Goal: Task Accomplishment & Management: Manage account settings

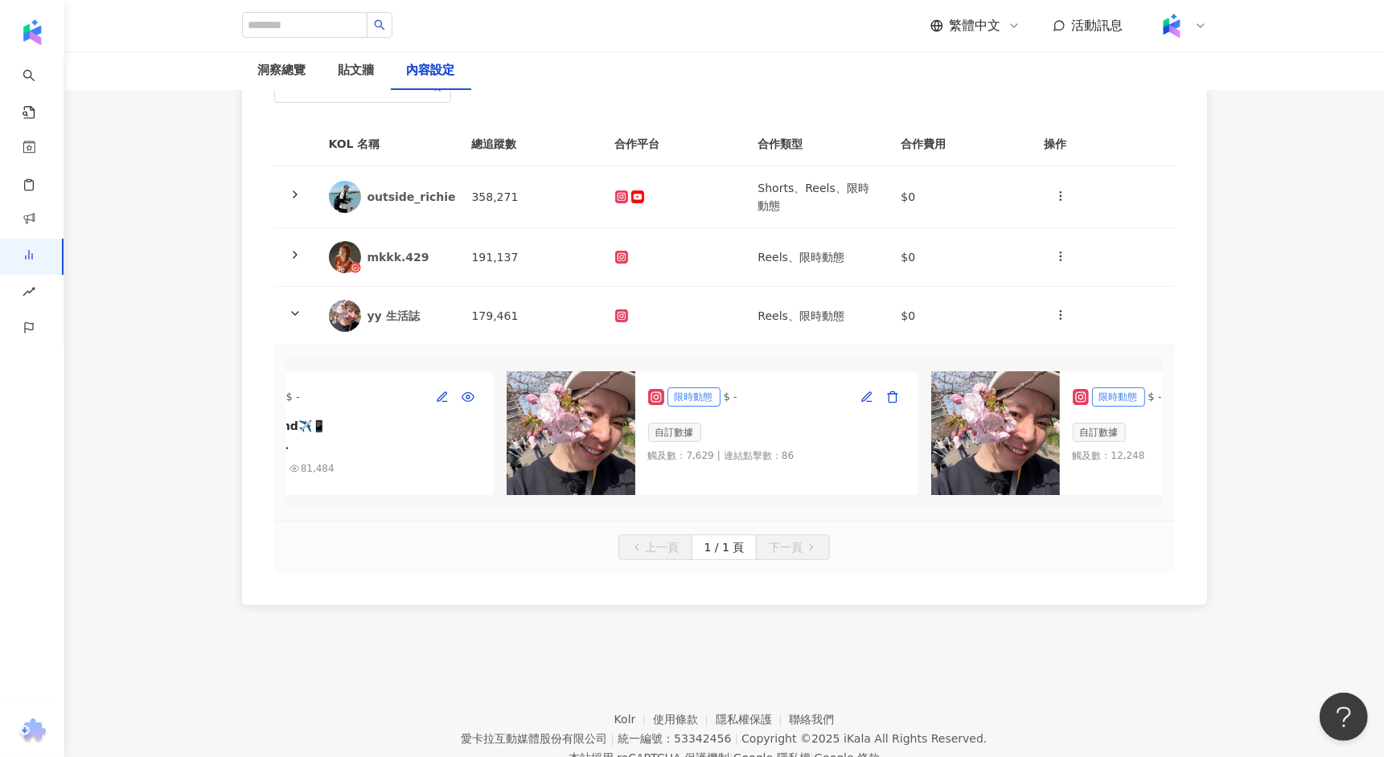
scroll to position [173, 0]
click at [683, 252] on div at bounding box center [673, 258] width 117 height 13
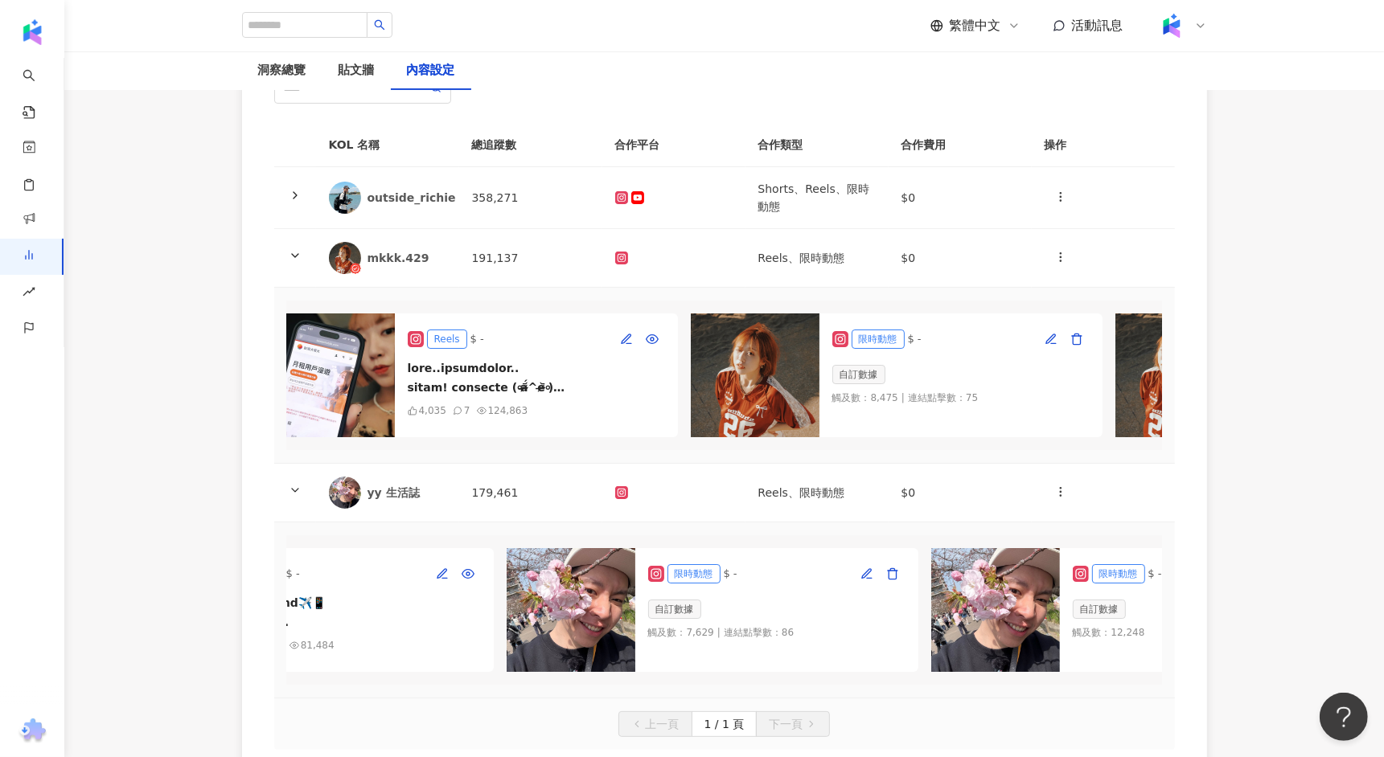
scroll to position [0, 45]
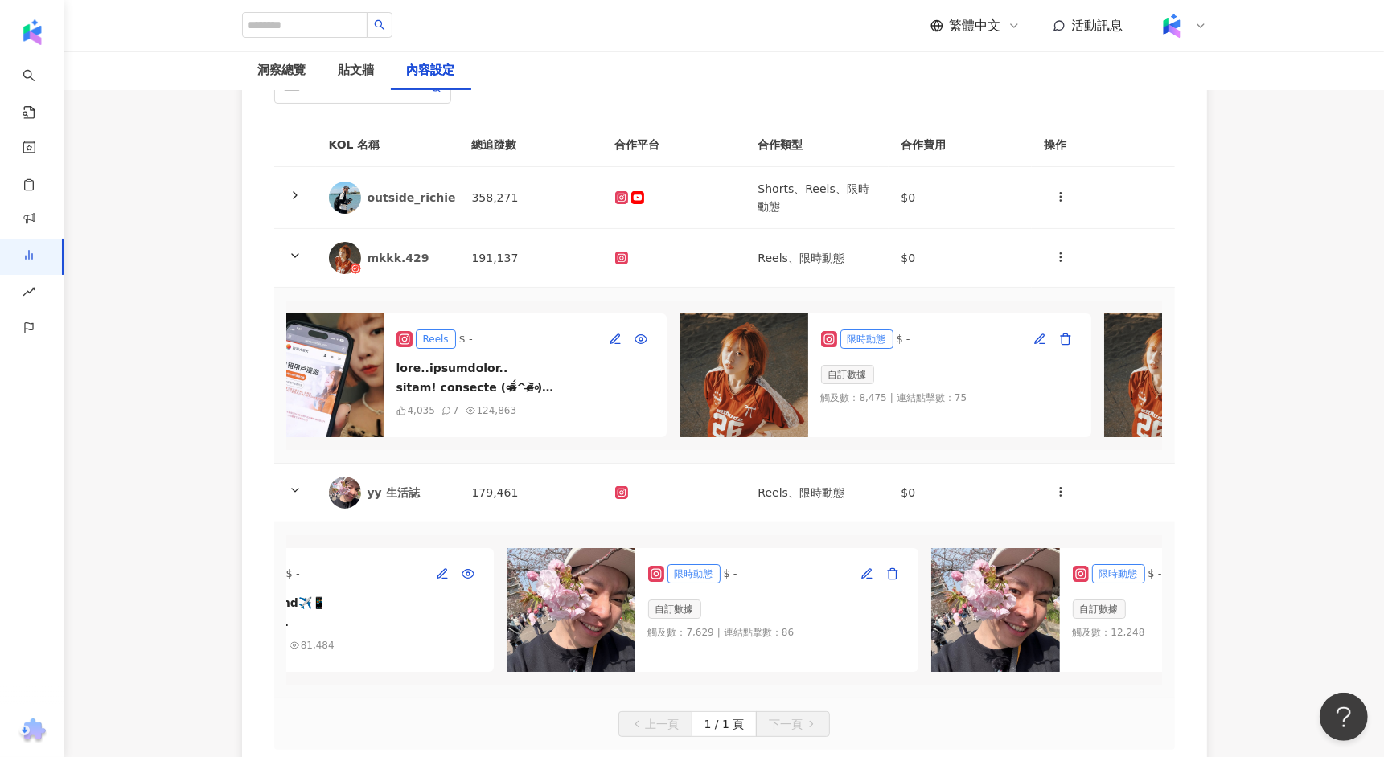
click at [927, 380] on div "自訂數據" at bounding box center [949, 374] width 257 height 19
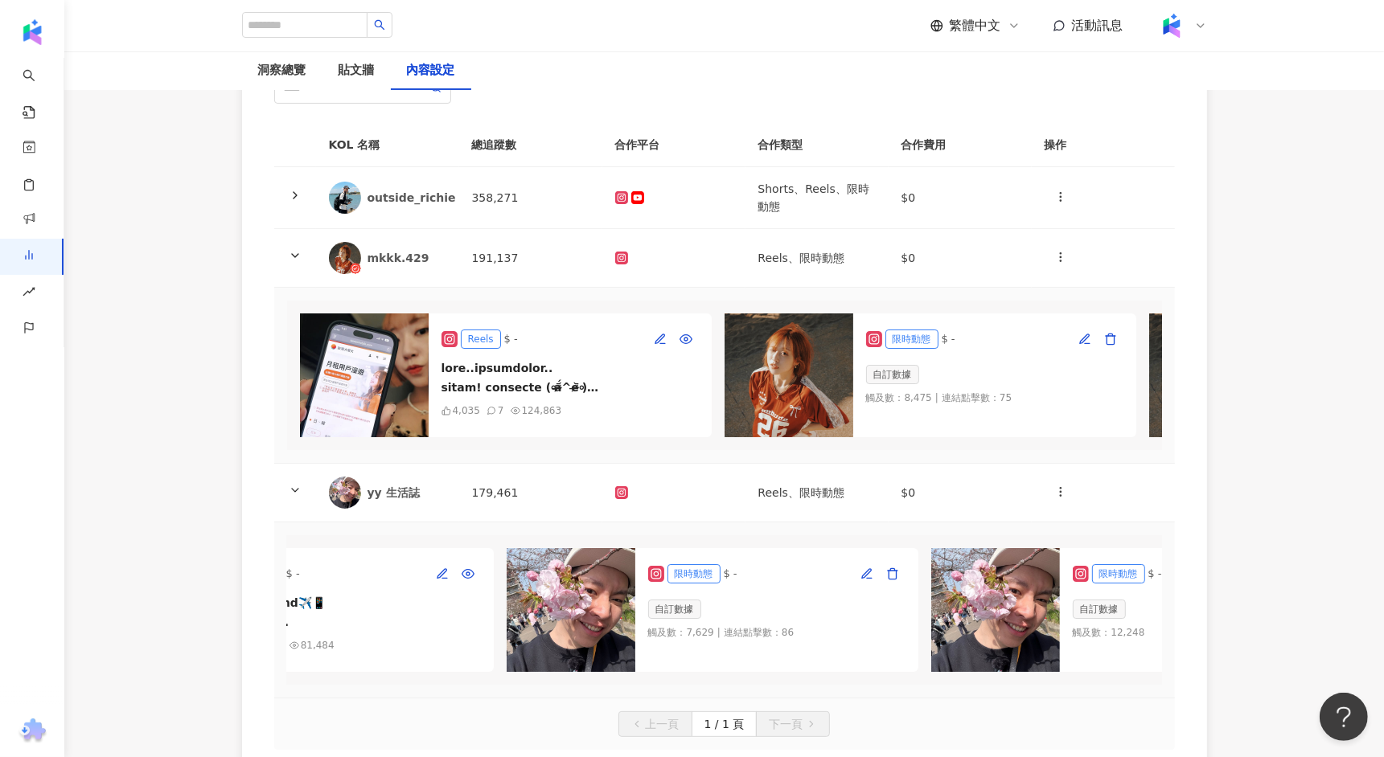
scroll to position [0, 411]
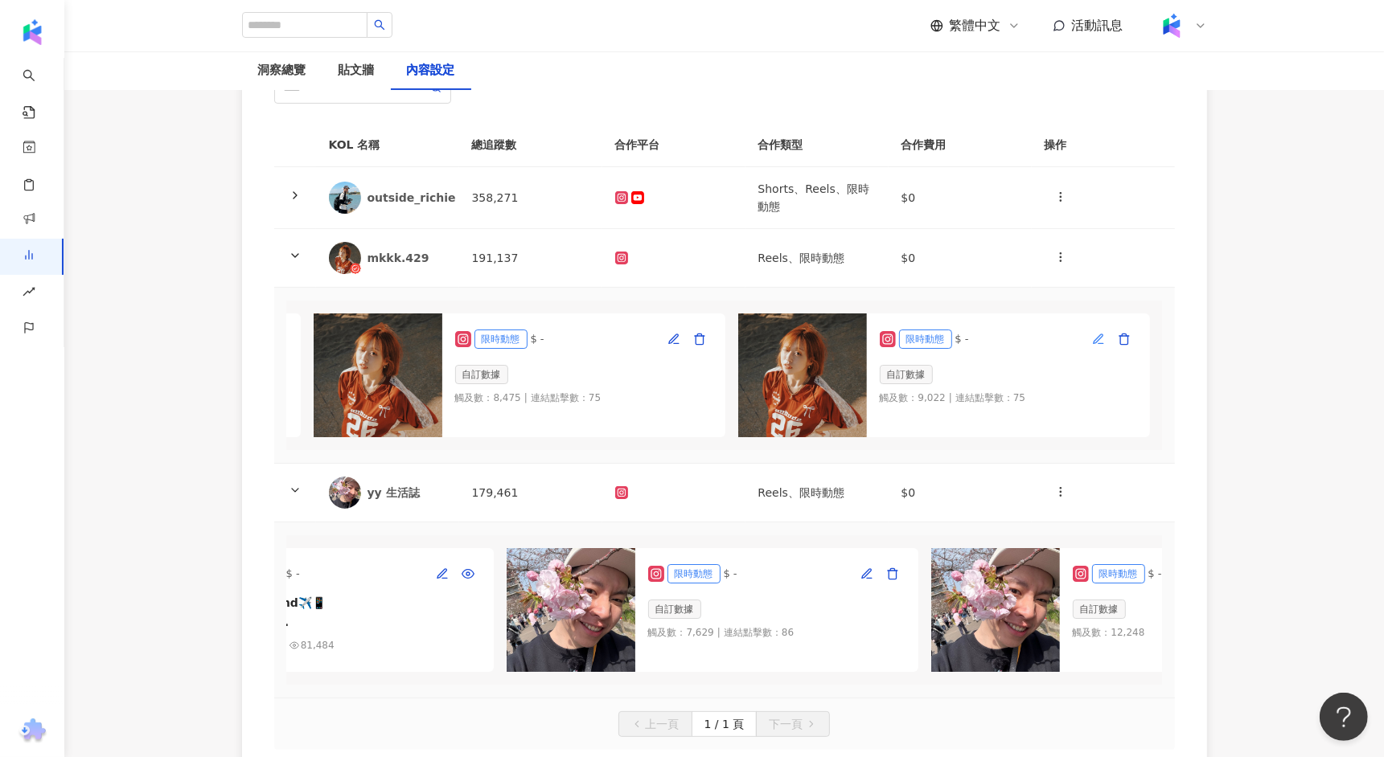
click at [1099, 339] on icon "button" at bounding box center [1098, 339] width 13 height 13
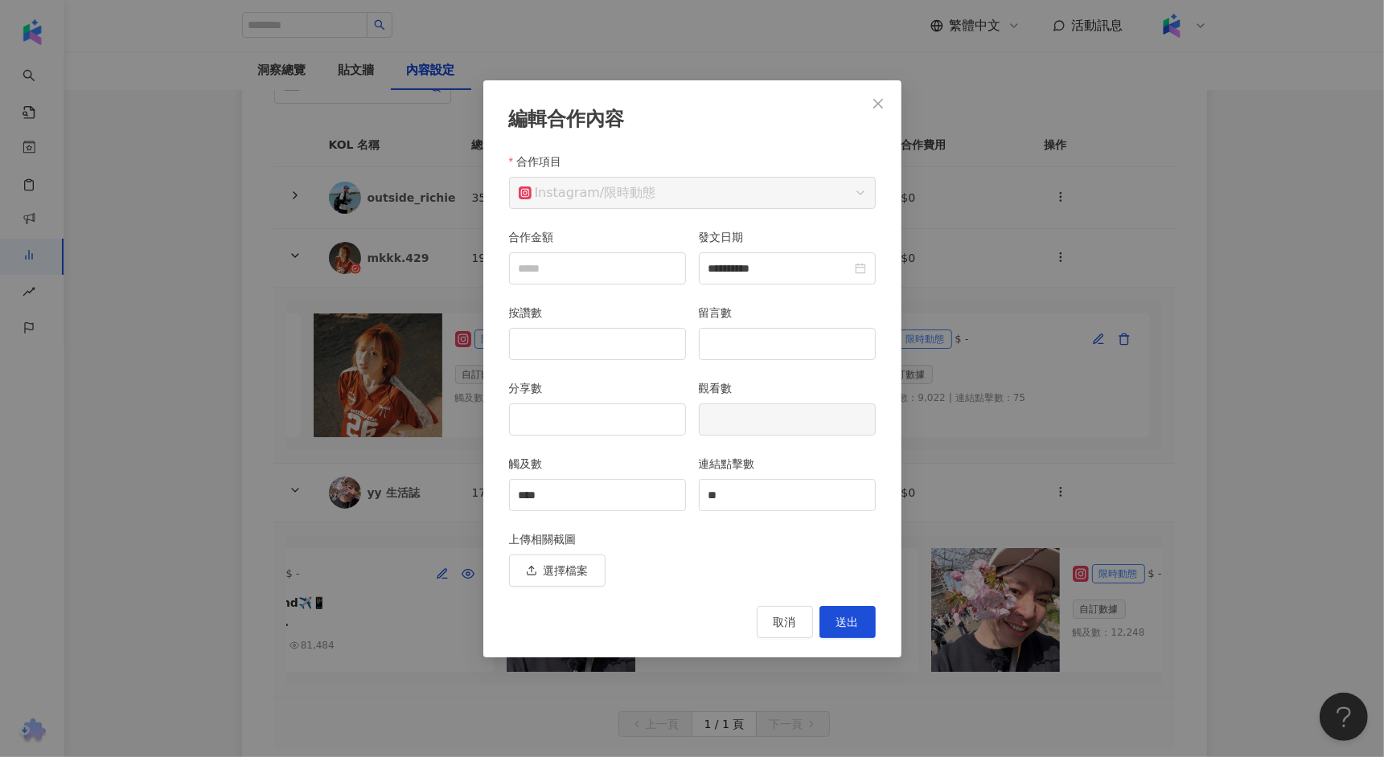
click at [1140, 268] on div "**********" at bounding box center [692, 378] width 1384 height 757
type input "**********"
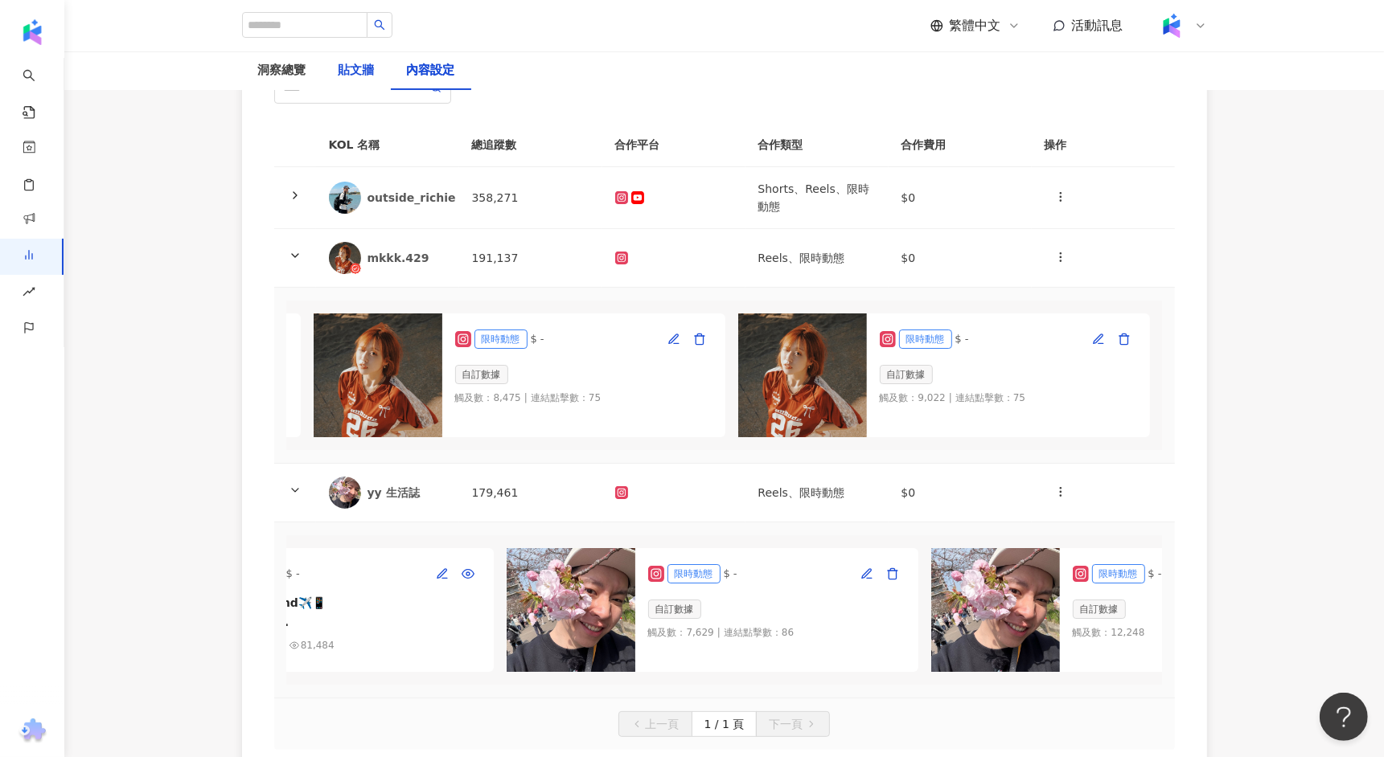
click at [343, 76] on div "貼文牆" at bounding box center [357, 70] width 36 height 19
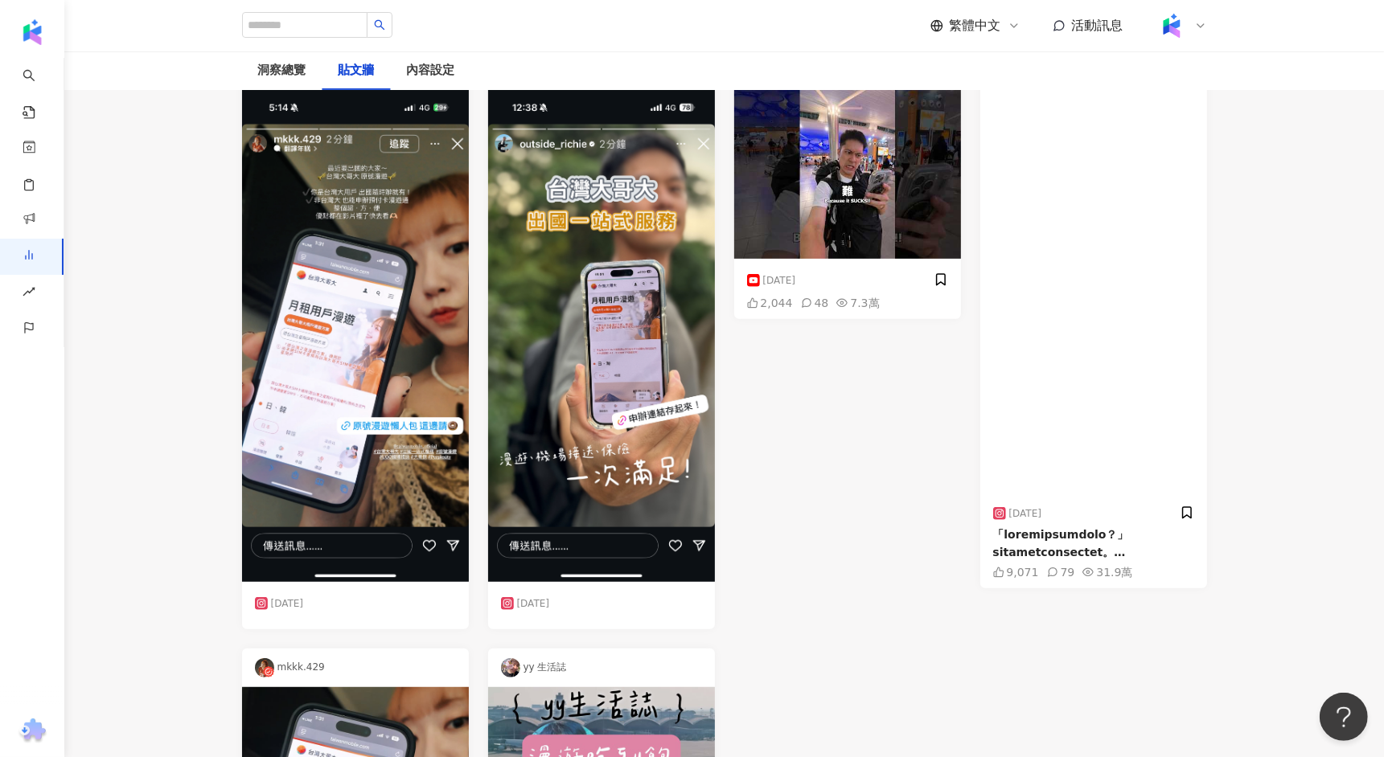
scroll to position [555, 0]
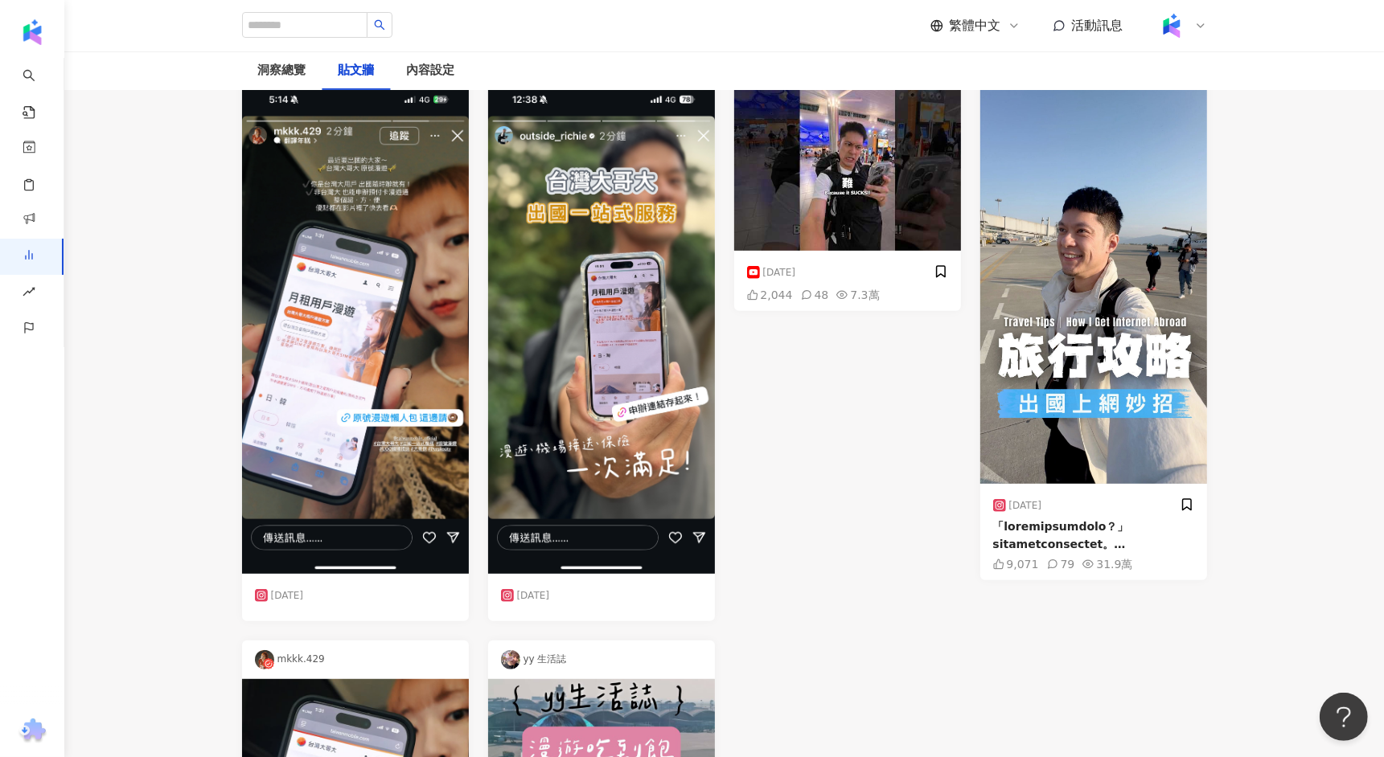
click at [389, 359] on img at bounding box center [355, 327] width 227 height 493
click at [323, 584] on div "[DATE]" at bounding box center [355, 596] width 201 height 24
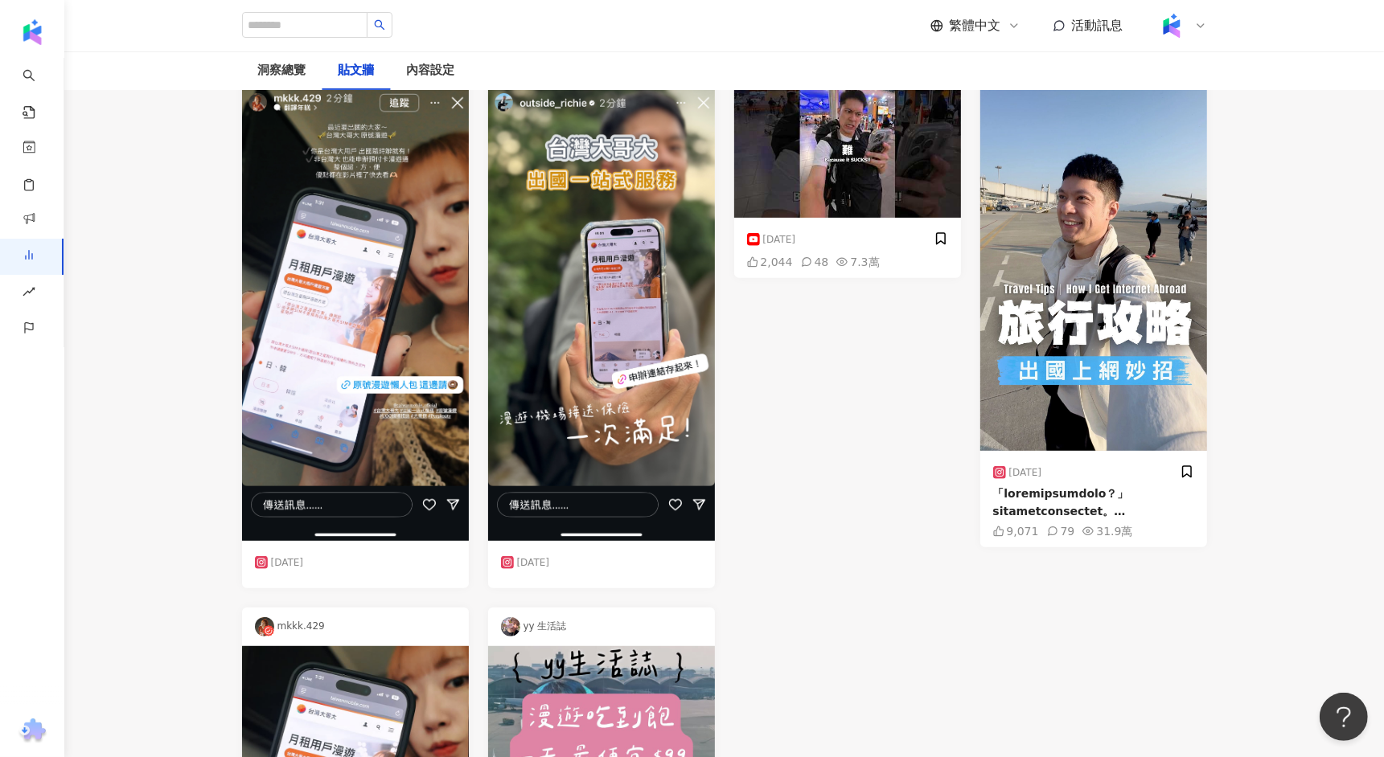
scroll to position [43, 0]
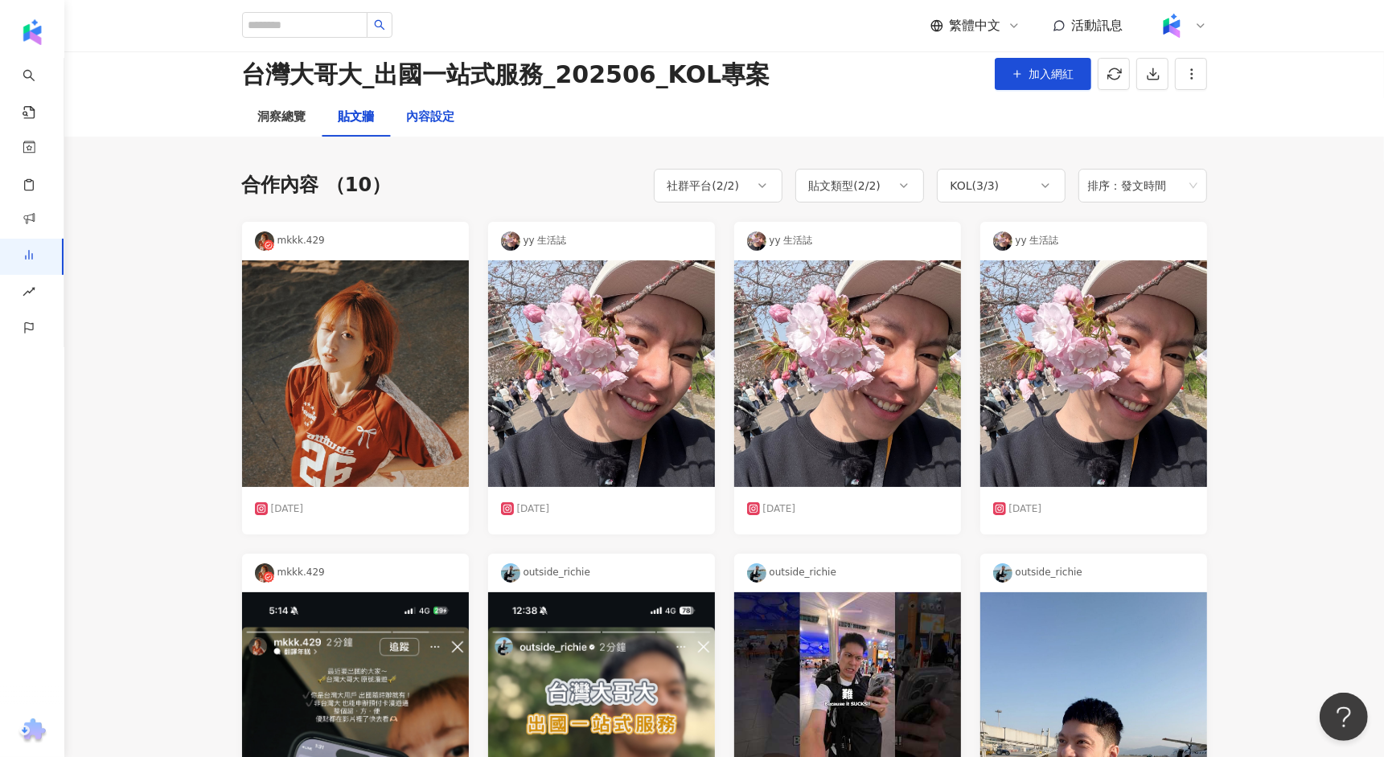
click at [437, 117] on div "內容設定" at bounding box center [431, 117] width 48 height 19
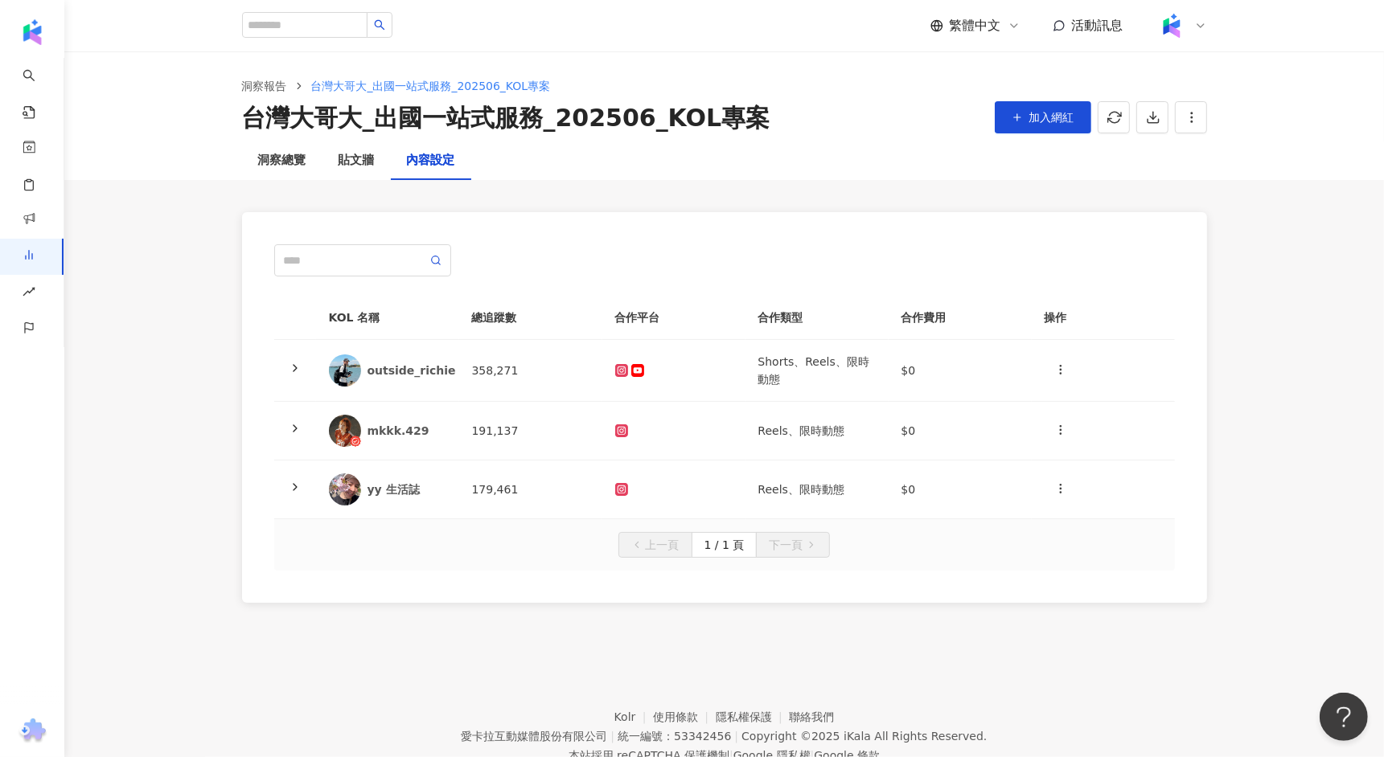
scroll to position [73, 0]
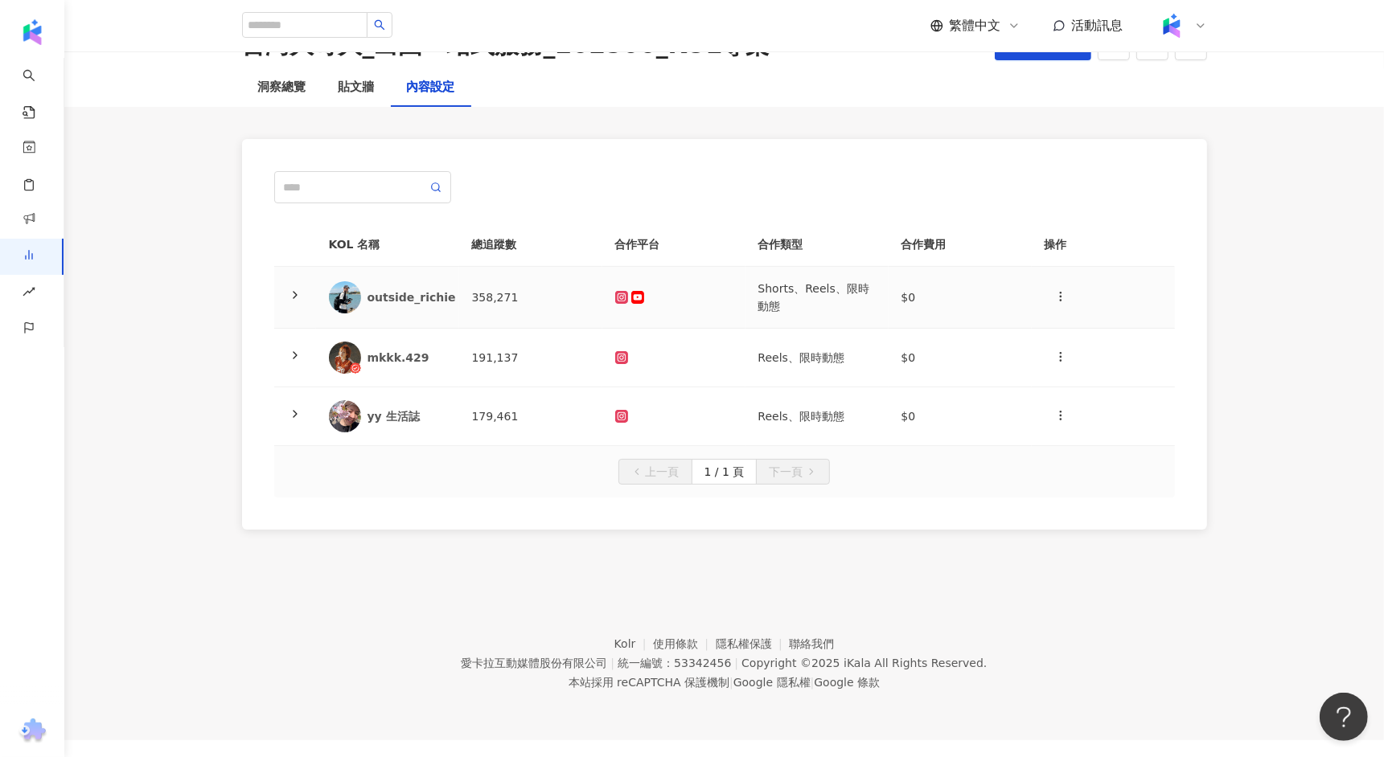
click at [529, 302] on td "358,271" at bounding box center [530, 298] width 143 height 62
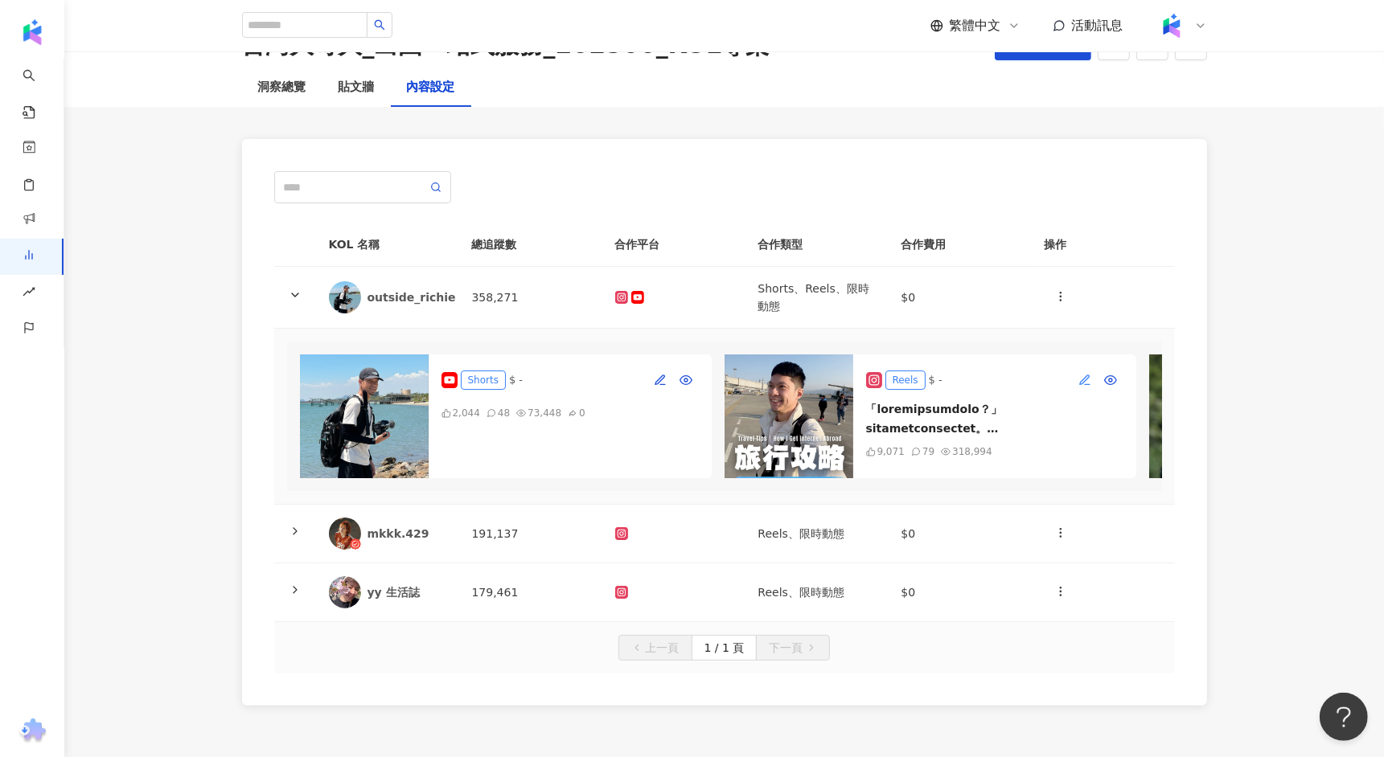
click at [1091, 375] on button "button" at bounding box center [1085, 380] width 26 height 26
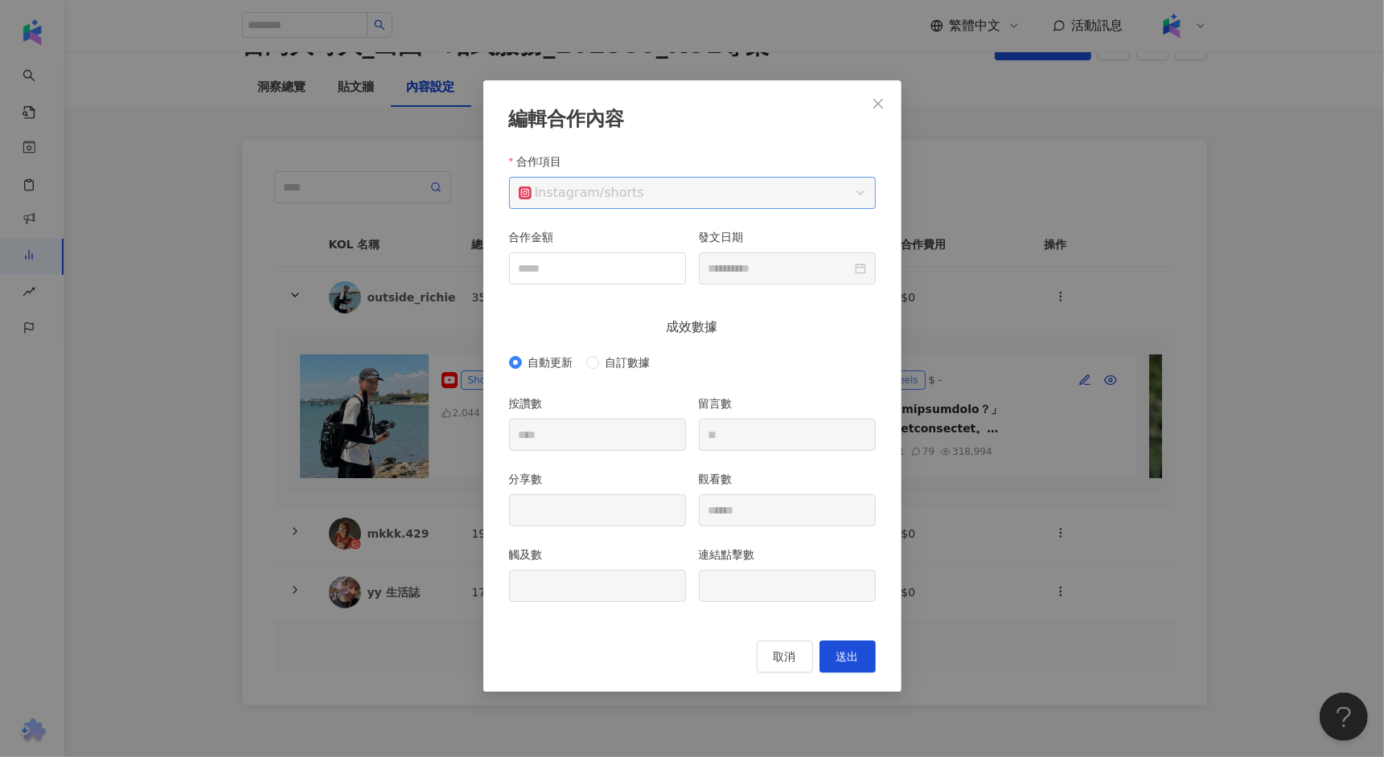
click at [766, 193] on span "Instagram / shorts" at bounding box center [692, 193] width 347 height 31
click at [942, 339] on div "**********" at bounding box center [692, 378] width 1384 height 757
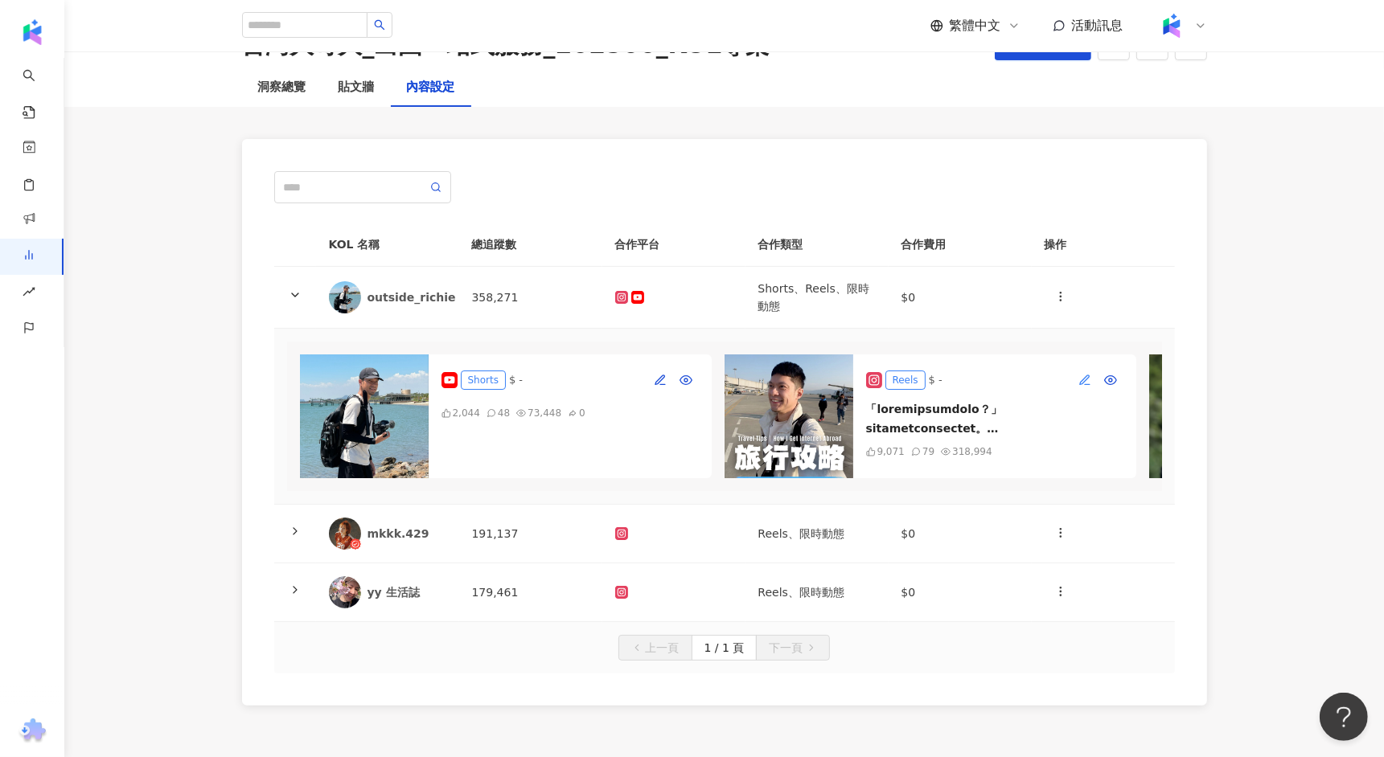
click at [1078, 383] on icon "button" at bounding box center [1084, 380] width 13 height 13
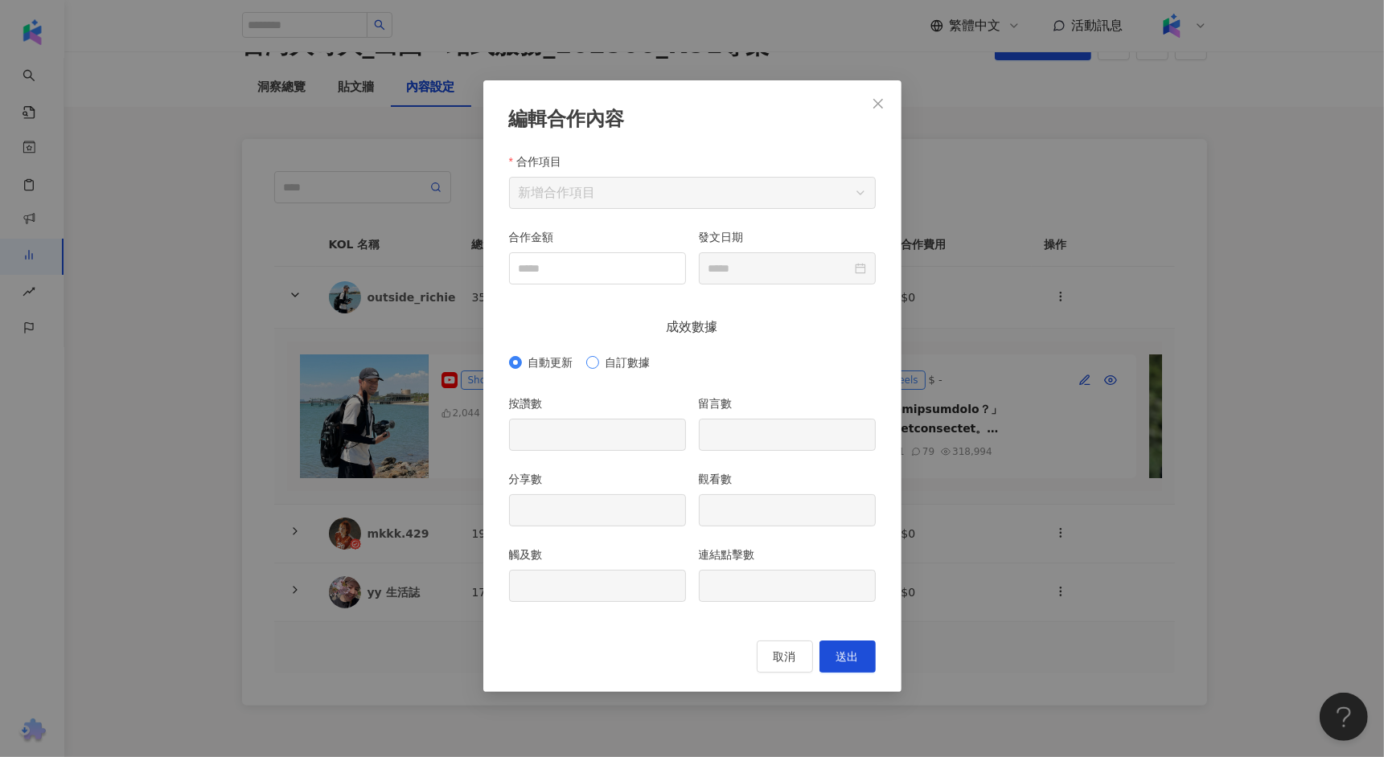
click at [601, 363] on span "自訂數據" at bounding box center [628, 363] width 58 height 18
click at [945, 332] on div "編輯合作內容 合作項目 新增合作項目 合作金額 發文日期 成效數據 自動更新 自訂數據 按讚數 留言數 分享數 觀看數 觸及數 連結點擊數 取消 送出" at bounding box center [692, 378] width 1384 height 757
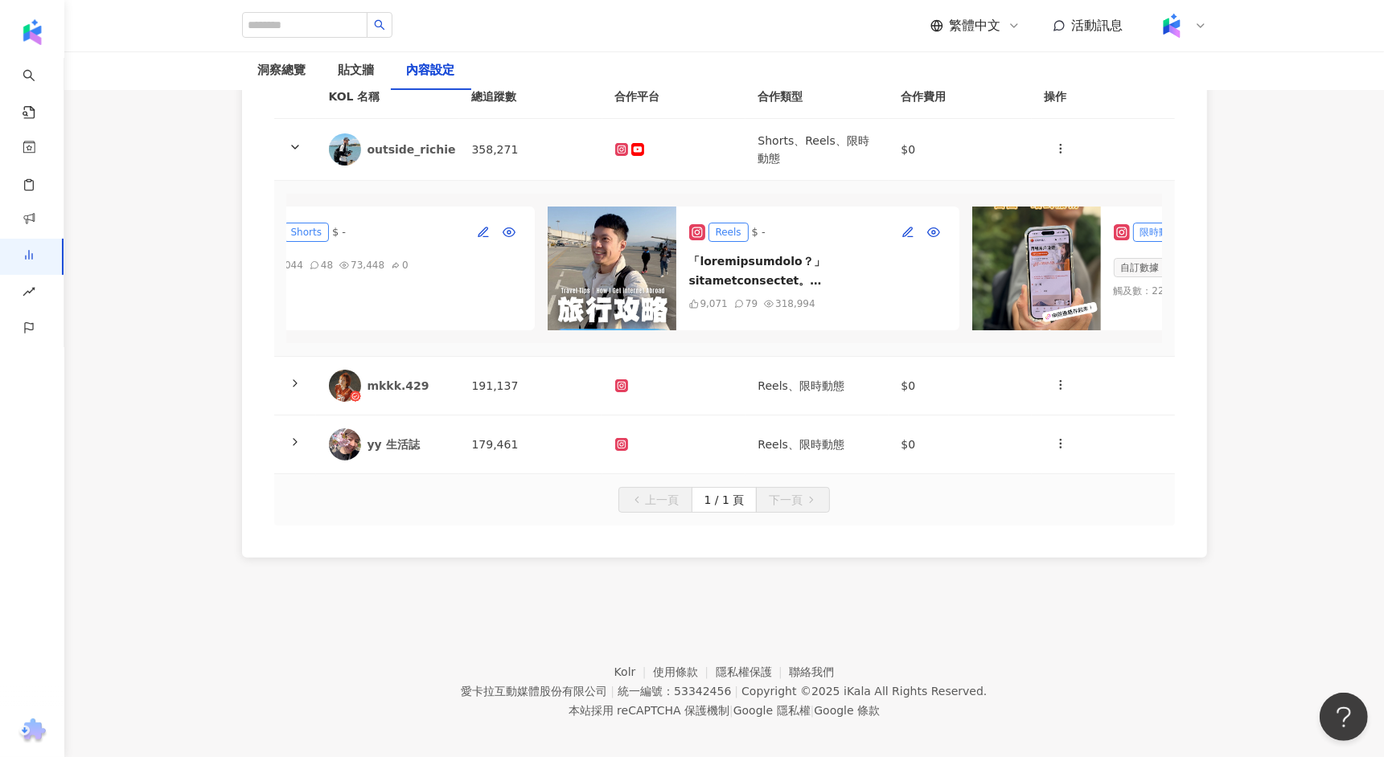
scroll to position [0, 411]
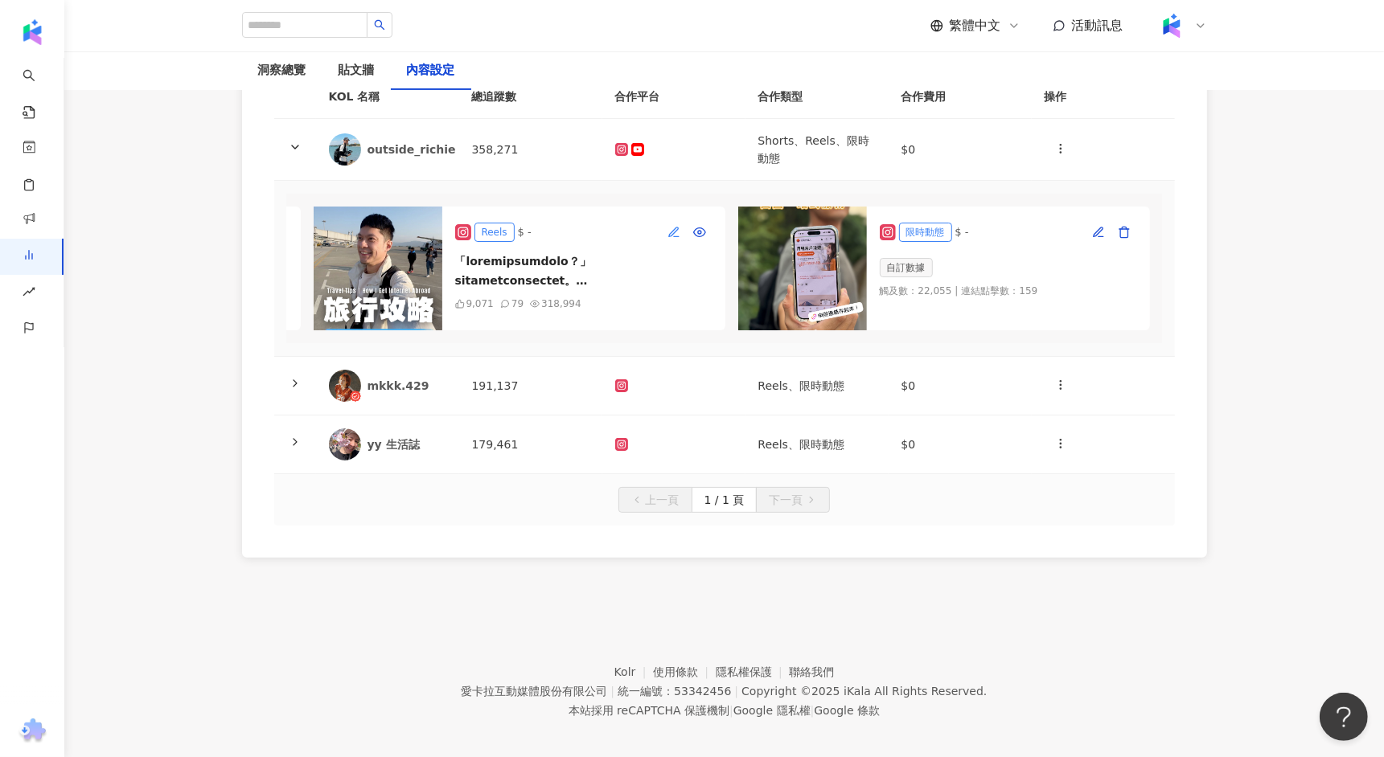
click at [671, 232] on icon "button" at bounding box center [673, 231] width 9 height 9
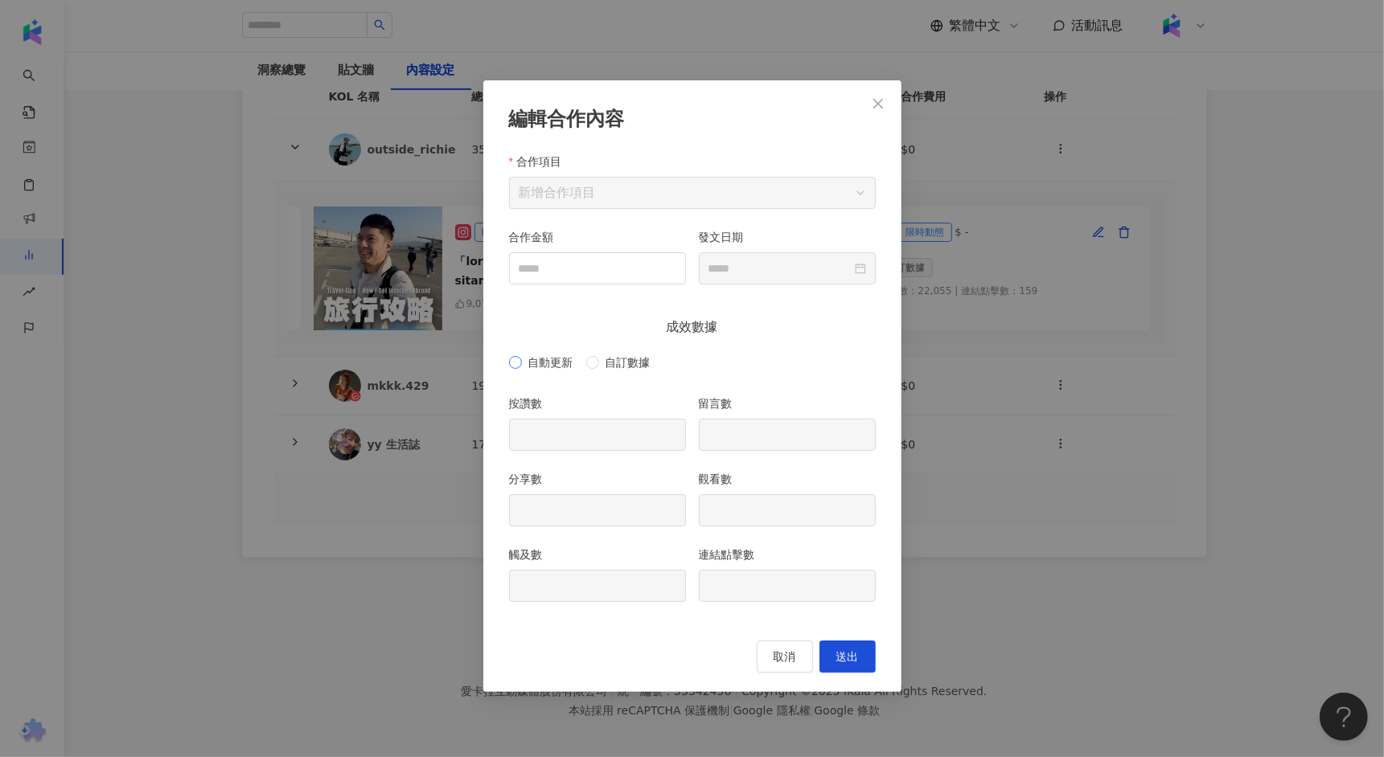
click at [556, 365] on span "自動更新" at bounding box center [551, 363] width 58 height 18
click at [610, 367] on span "自訂數據" at bounding box center [628, 363] width 58 height 18
click at [675, 208] on span at bounding box center [692, 193] width 347 height 31
click at [766, 314] on div "合作項目 新增合作項目 合作金額 發文日期 成效數據 自動更新 自訂數據 按讚數 留言數 分享數 觀看數 觸及數 連結點擊數" at bounding box center [692, 387] width 367 height 469
click at [878, 109] on icon "close" at bounding box center [878, 103] width 13 height 13
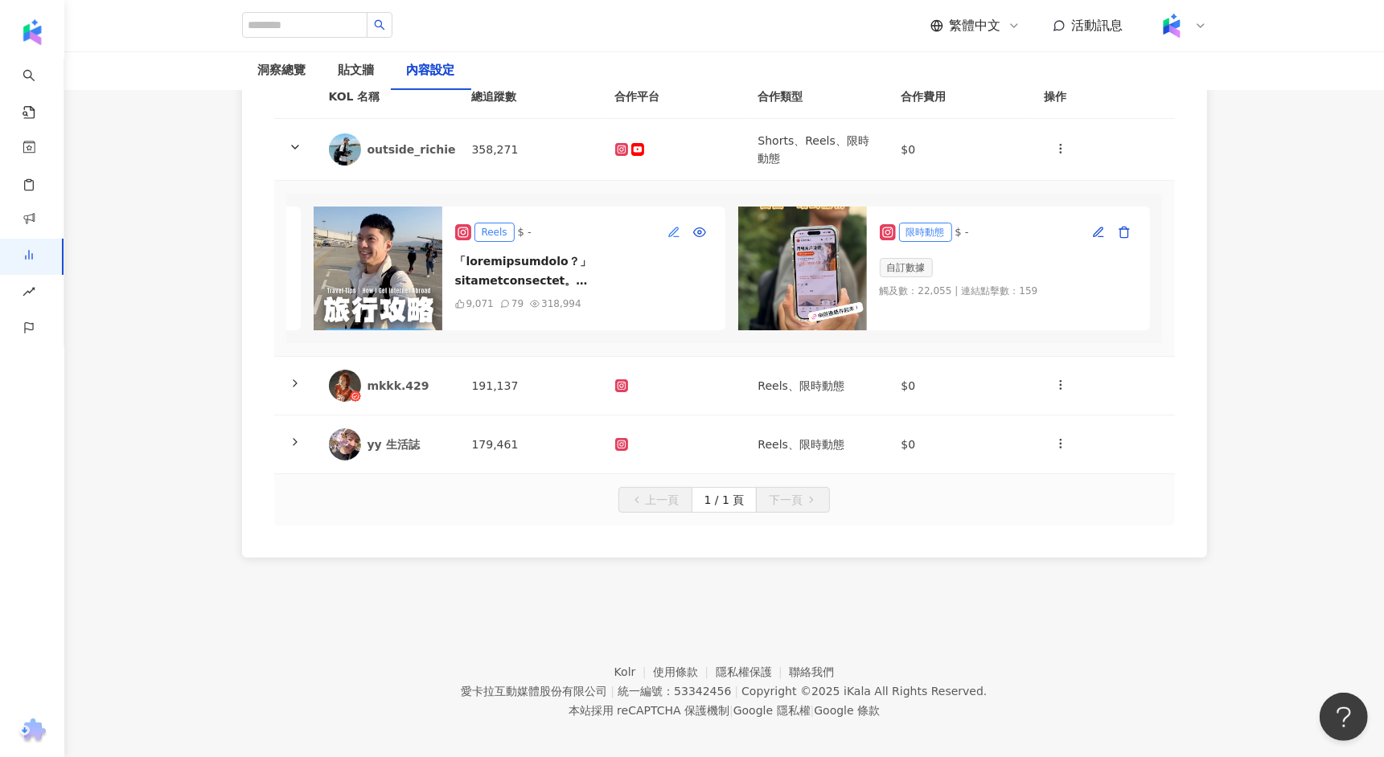
click at [675, 222] on button "button" at bounding box center [674, 233] width 26 height 26
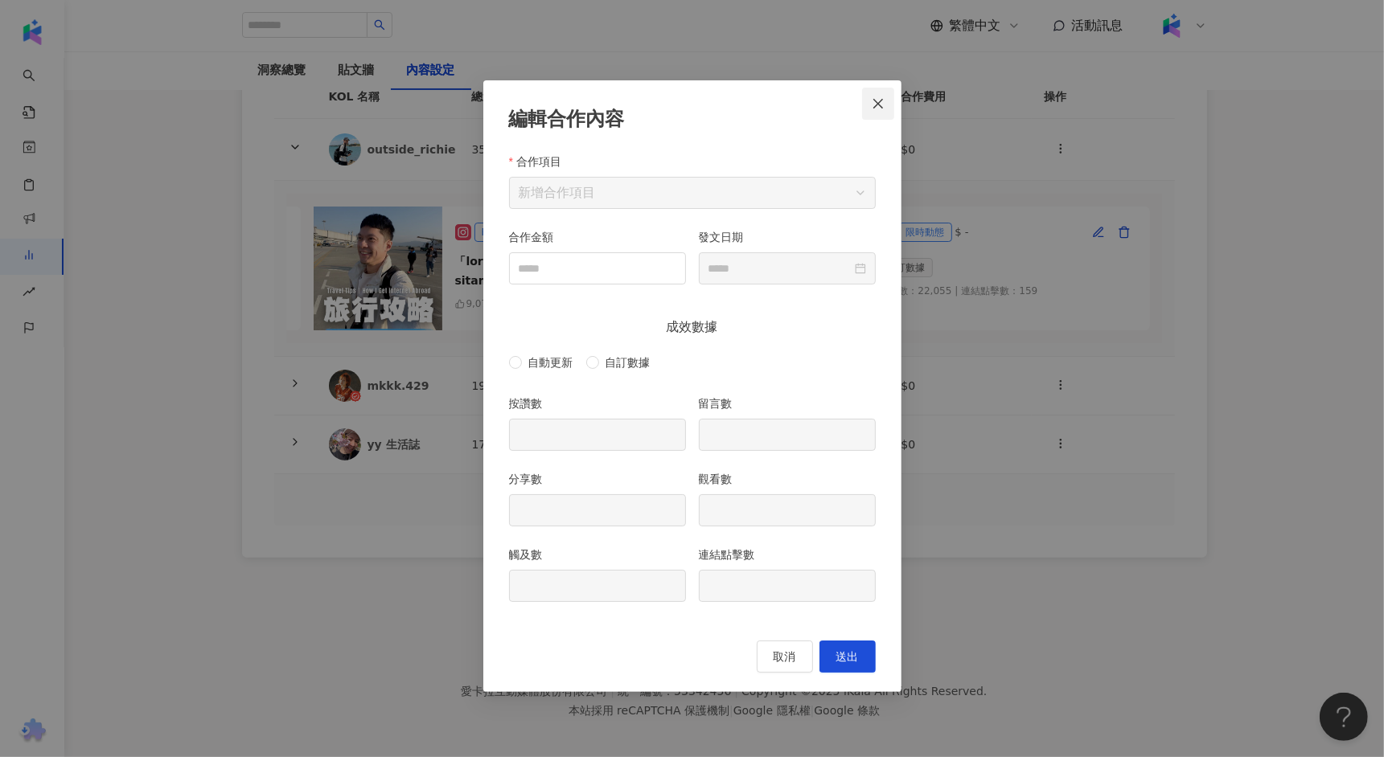
click at [879, 100] on icon "close" at bounding box center [878, 103] width 13 height 13
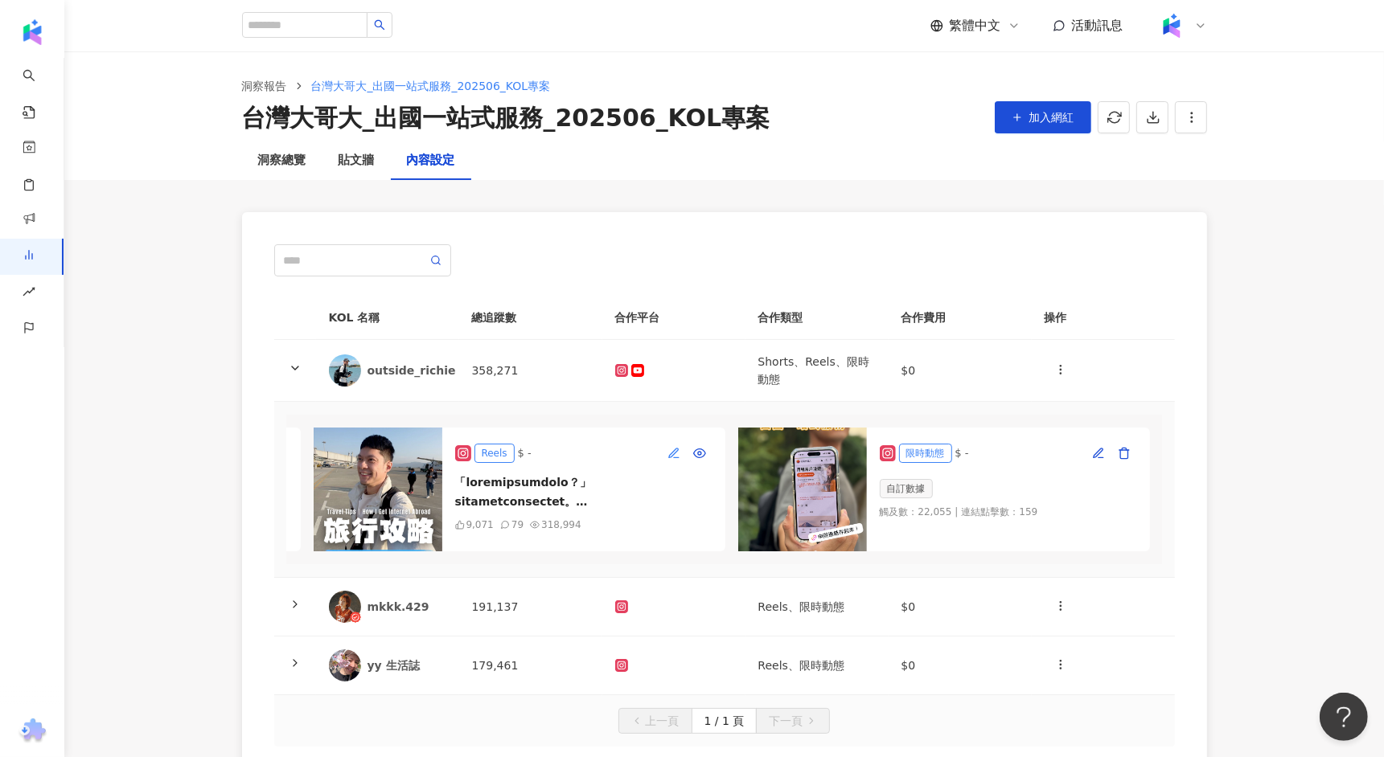
click at [672, 454] on icon "button" at bounding box center [673, 452] width 9 height 9
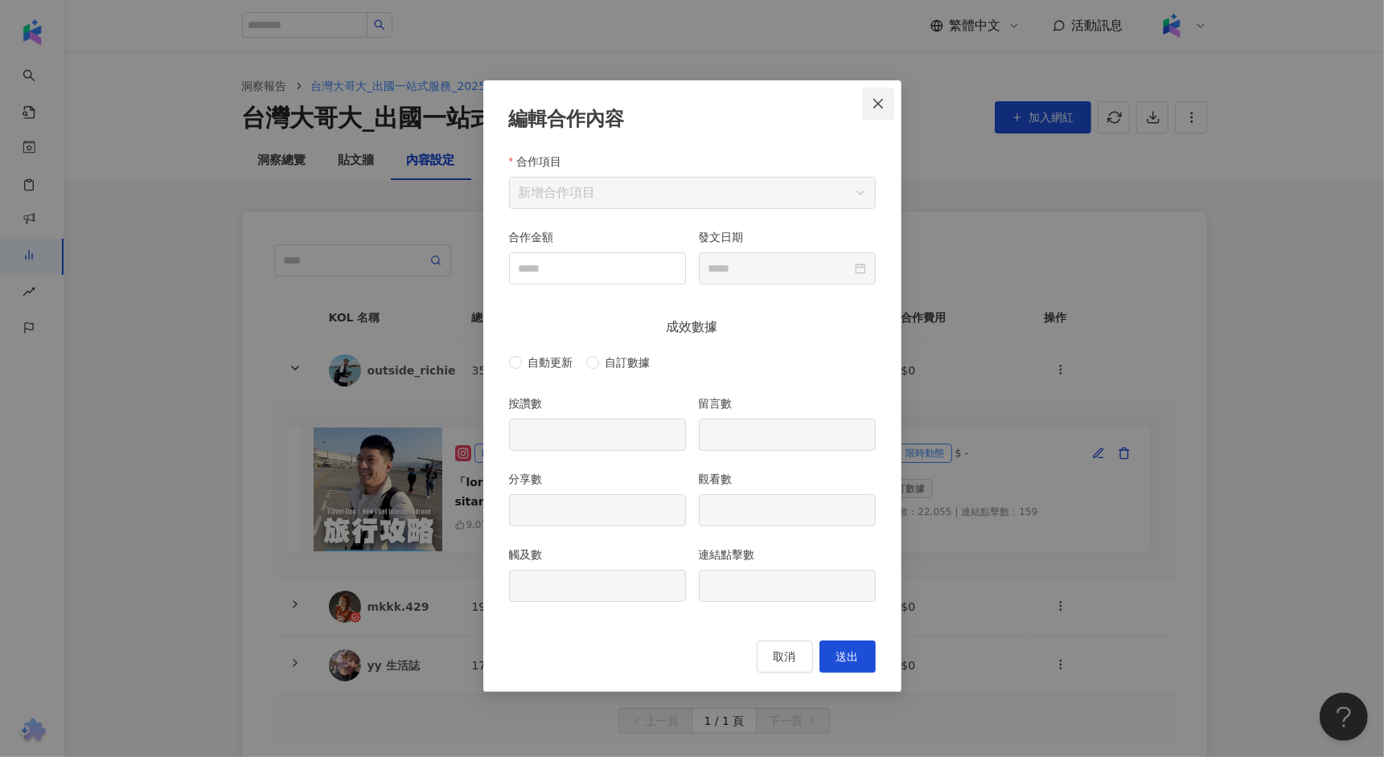
click at [880, 92] on button "Close" at bounding box center [878, 104] width 32 height 32
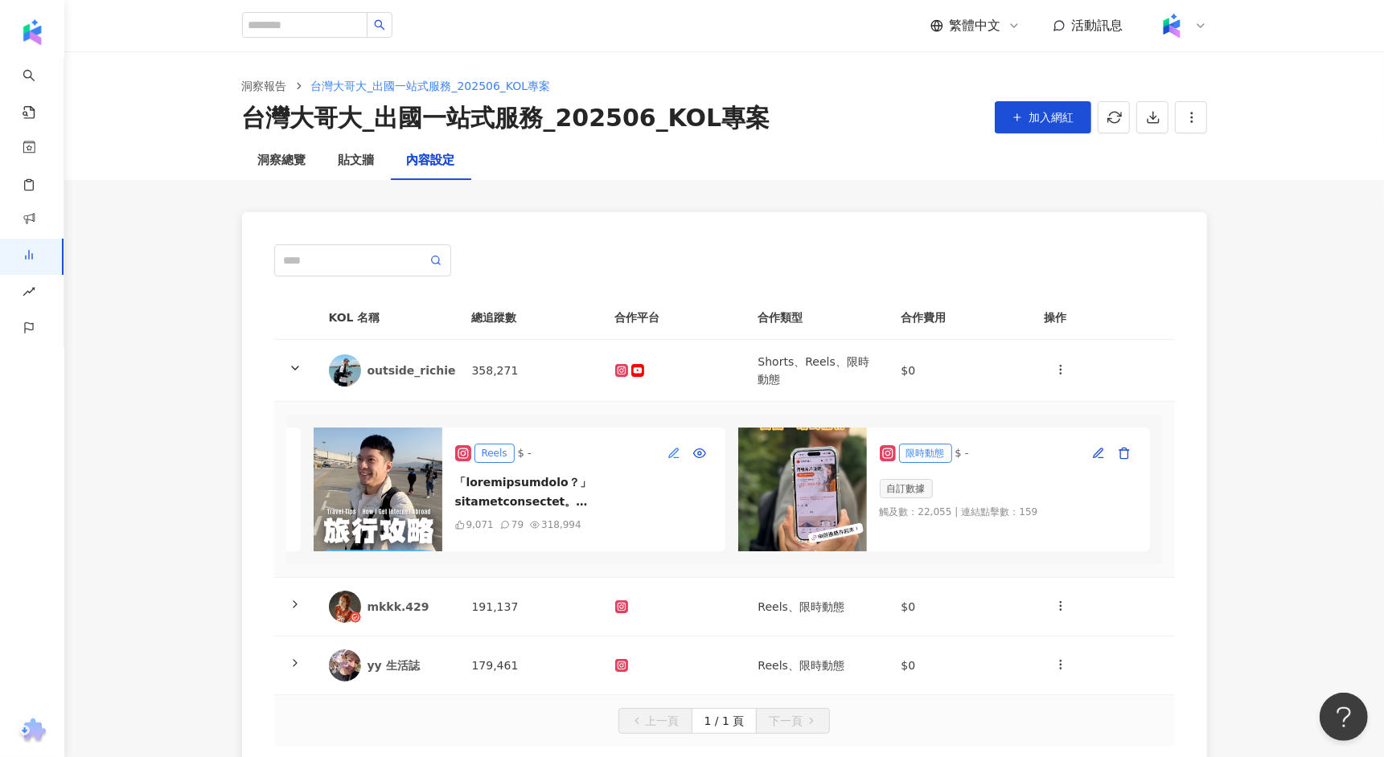
click at [677, 452] on icon "button" at bounding box center [673, 453] width 13 height 13
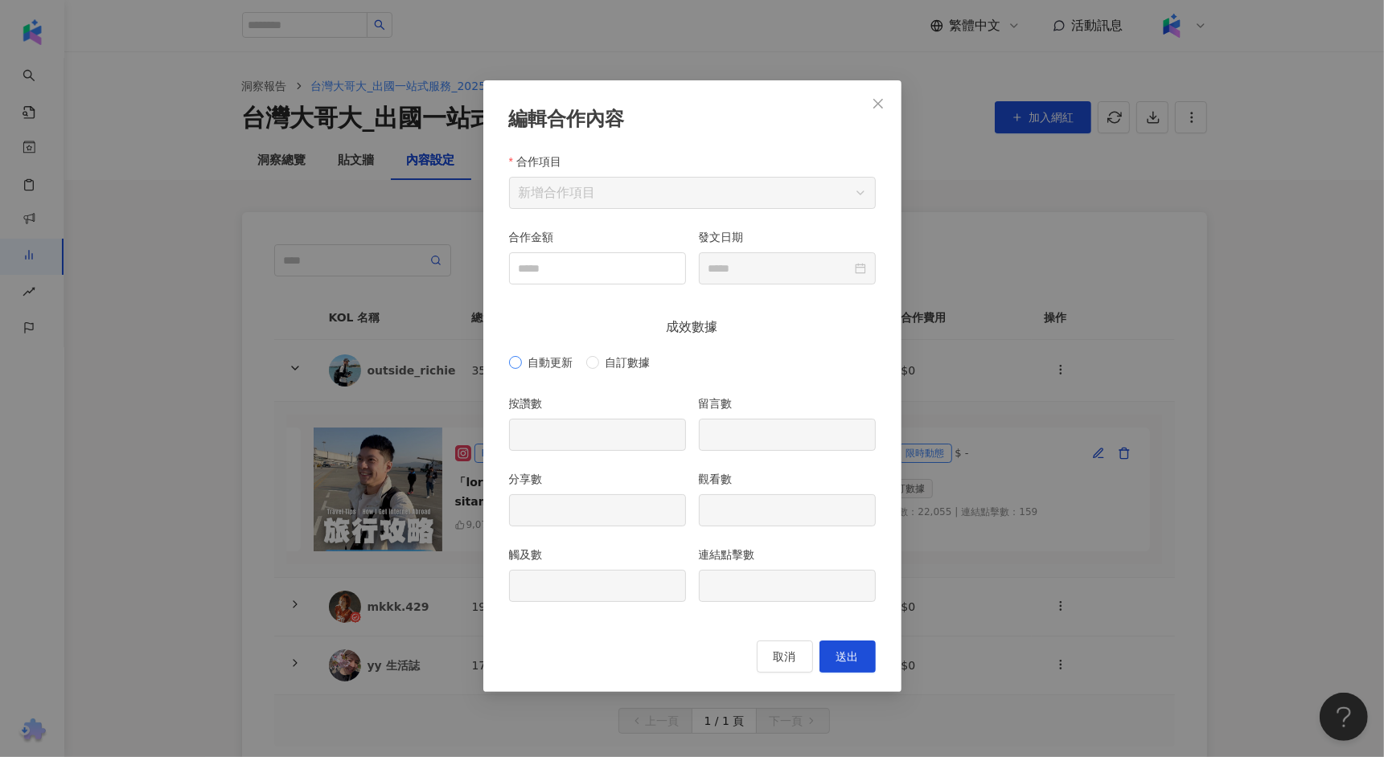
click at [563, 354] on span "自動更新" at bounding box center [551, 363] width 58 height 18
click at [576, 435] on input "按讚數" at bounding box center [597, 435] width 175 height 31
click at [610, 428] on input "按讚數" at bounding box center [597, 435] width 175 height 31
click at [580, 527] on div "分享數" at bounding box center [598, 508] width 190 height 76
click at [1023, 536] on div "編輯合作內容 合作項目 新增合作項目 合作金額 發文日期 成效數據 自動更新 自訂數據 按讚數 留言數 分享數 觀看數 觸及數 連結點擊數 取消 送出" at bounding box center [692, 378] width 1384 height 757
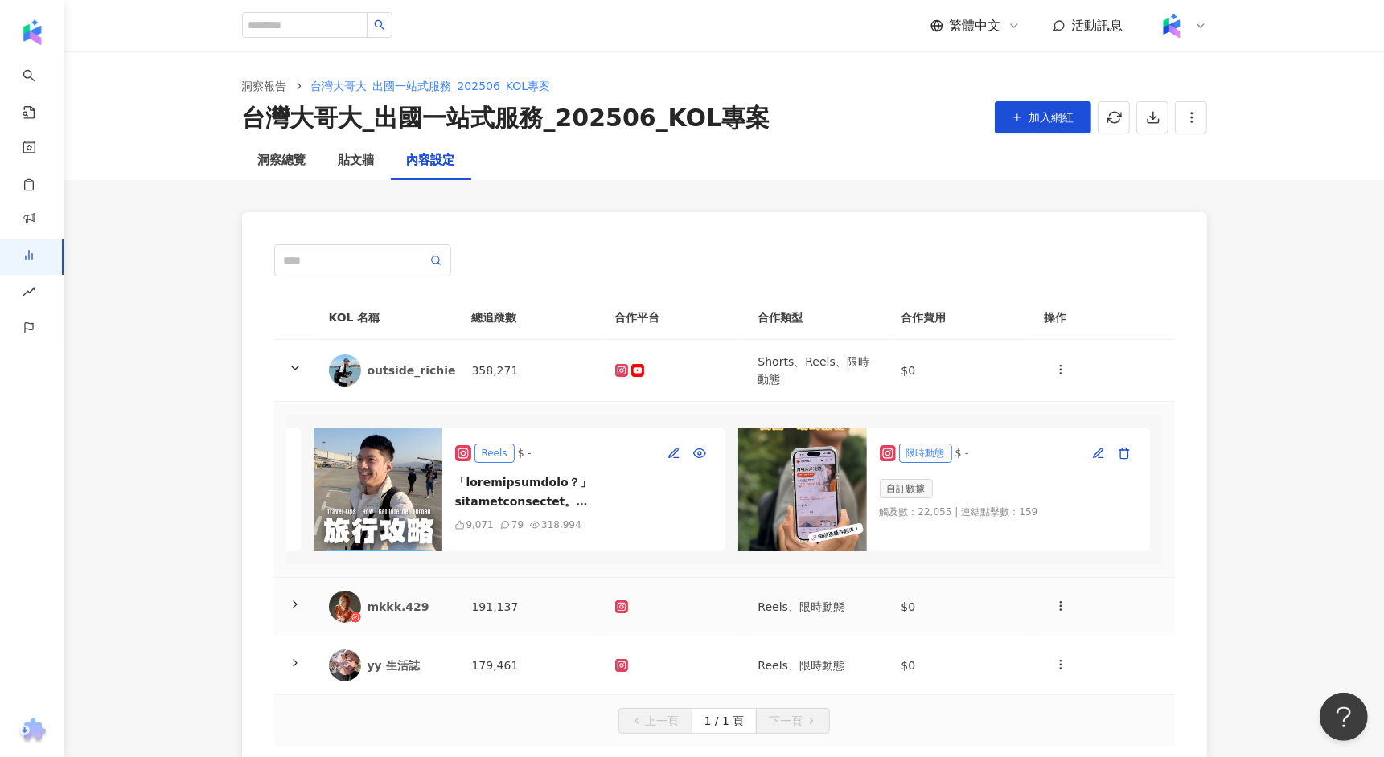
click at [791, 606] on td "Reels、限時動態" at bounding box center [816, 607] width 143 height 59
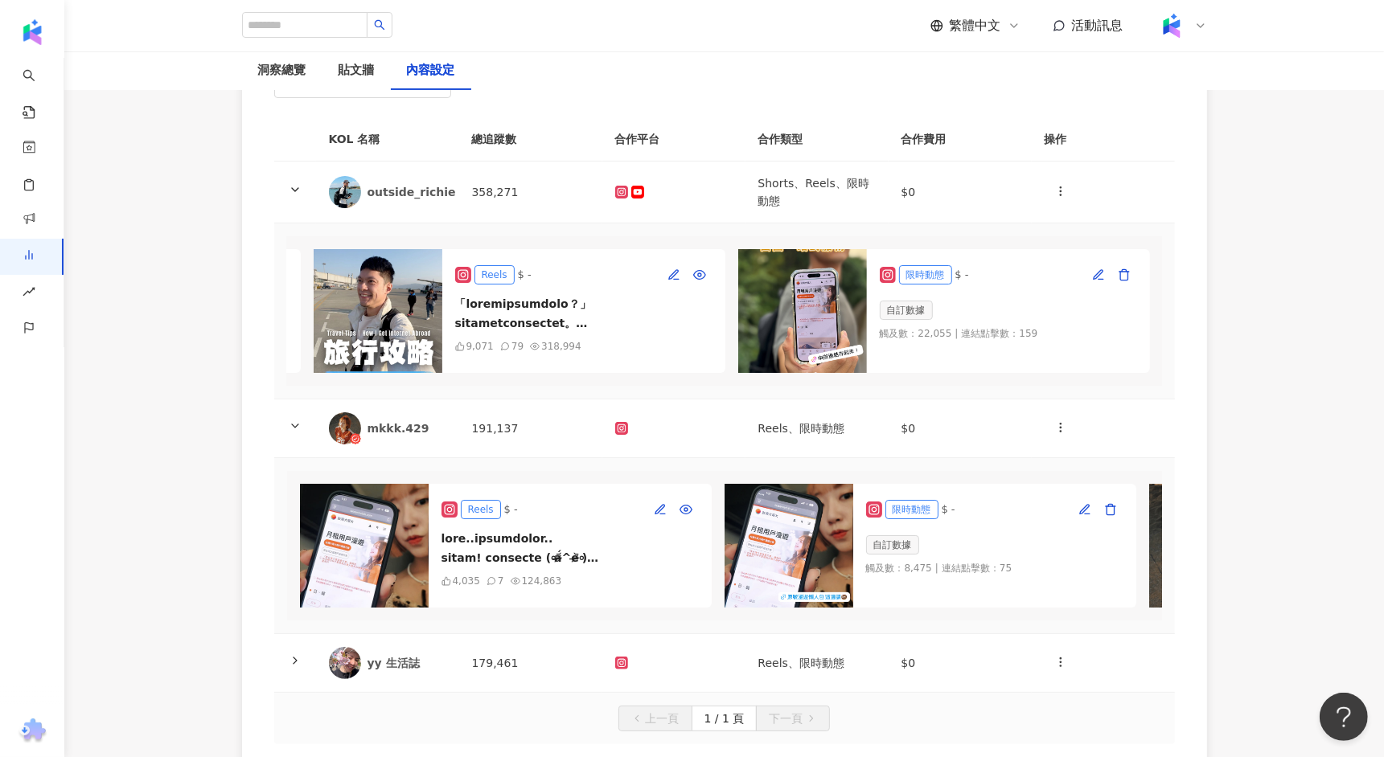
scroll to position [195, 0]
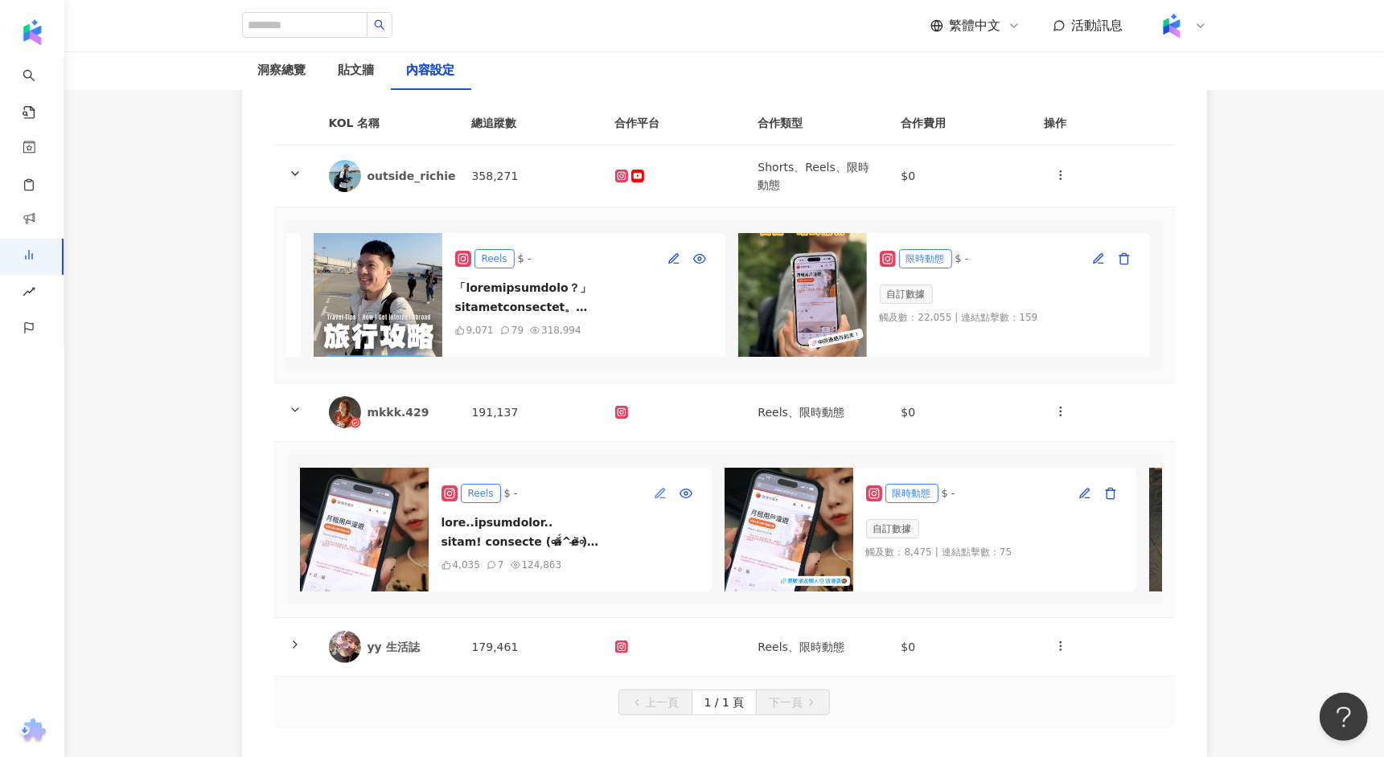
click at [663, 492] on icon "button" at bounding box center [660, 493] width 13 height 13
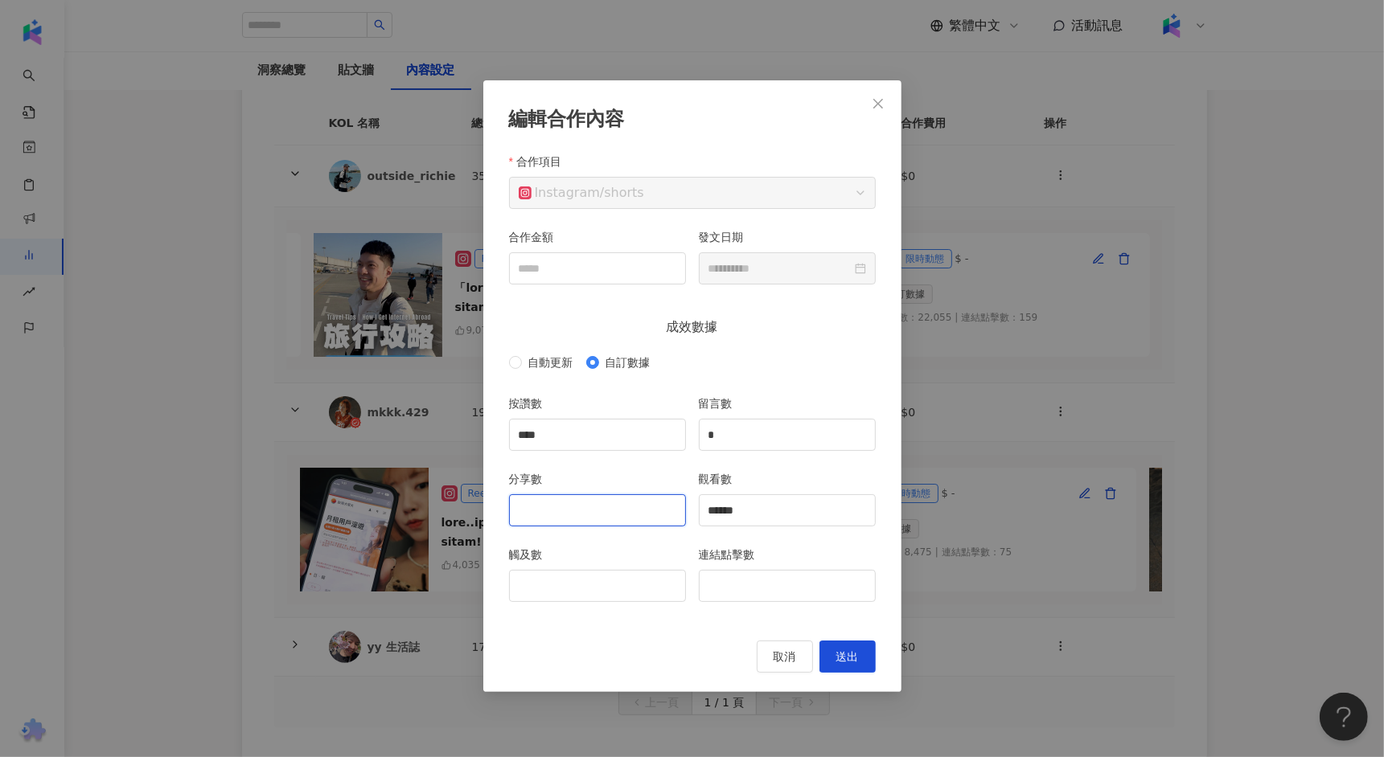
click at [617, 519] on input "分享數" at bounding box center [597, 510] width 175 height 31
type input "***"
click at [869, 647] on button "送出" at bounding box center [847, 657] width 56 height 32
type input "****"
type input "*"
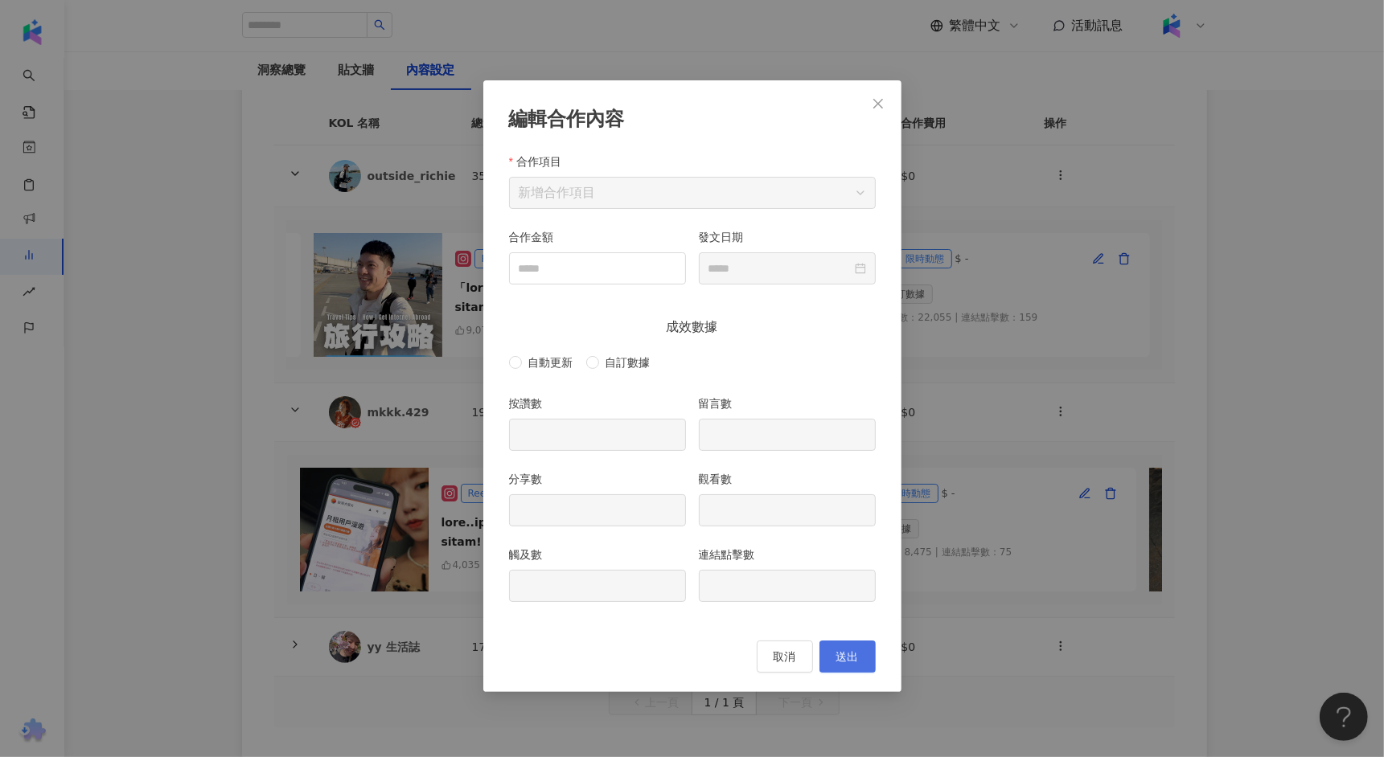
type input "***"
type input "******"
type input "**********"
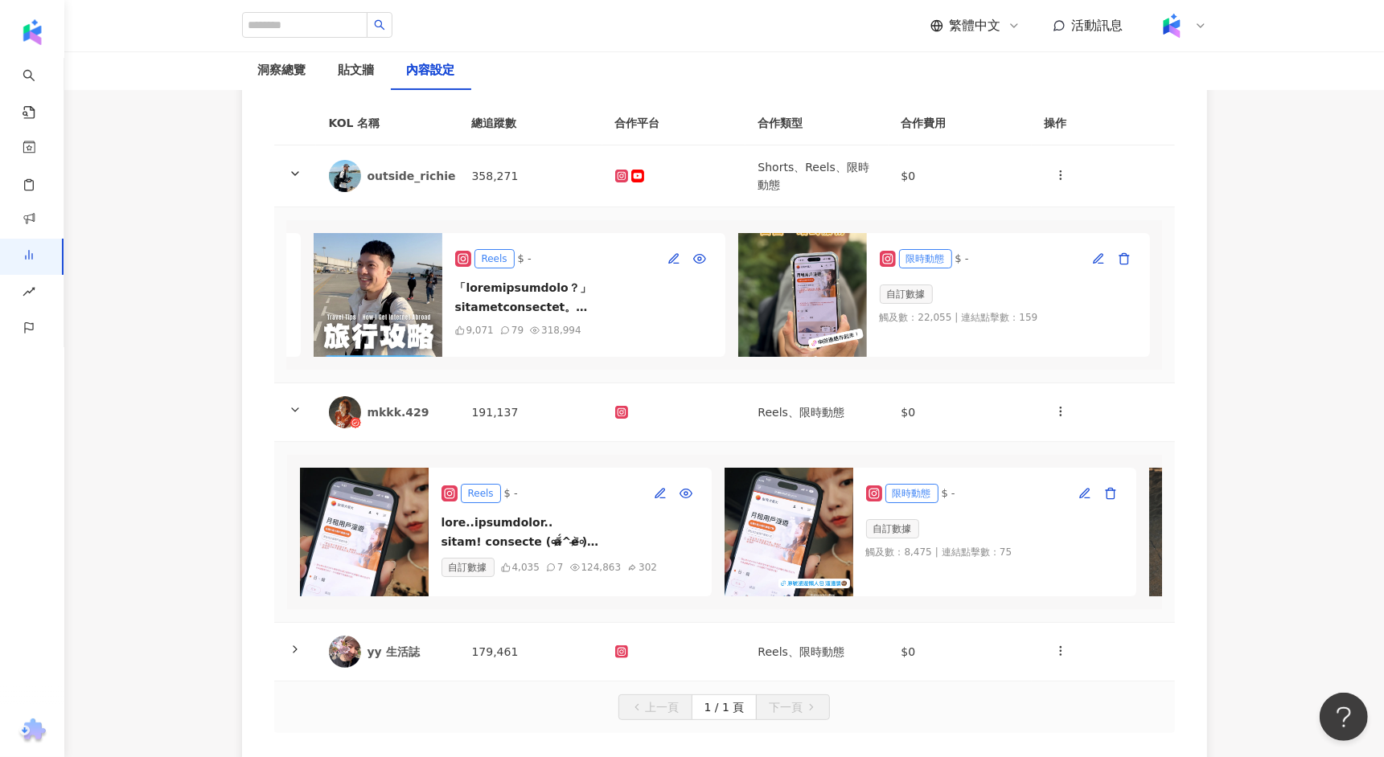
click at [359, 117] on th "KOL 名稱" at bounding box center [387, 123] width 143 height 44
click at [284, 72] on div "洞察總覽" at bounding box center [282, 70] width 48 height 19
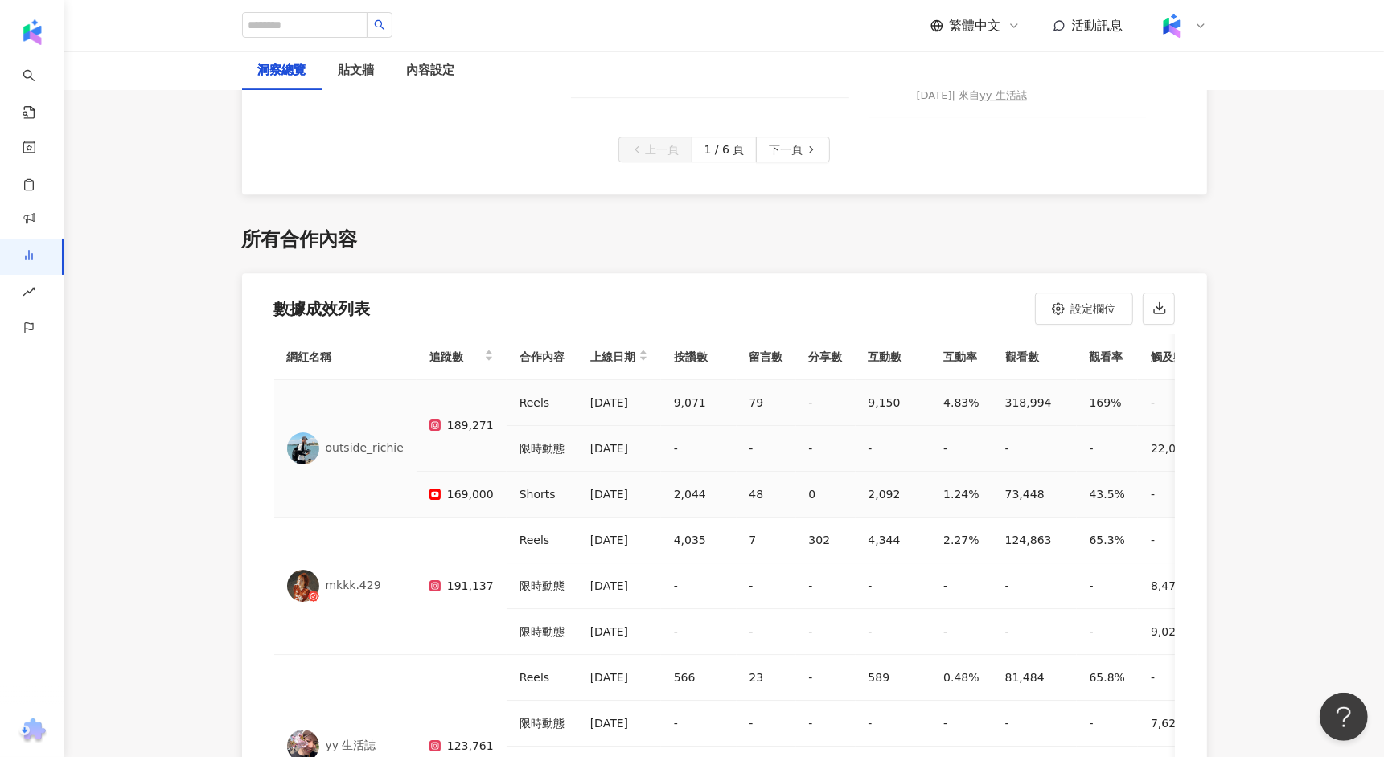
scroll to position [4478, 0]
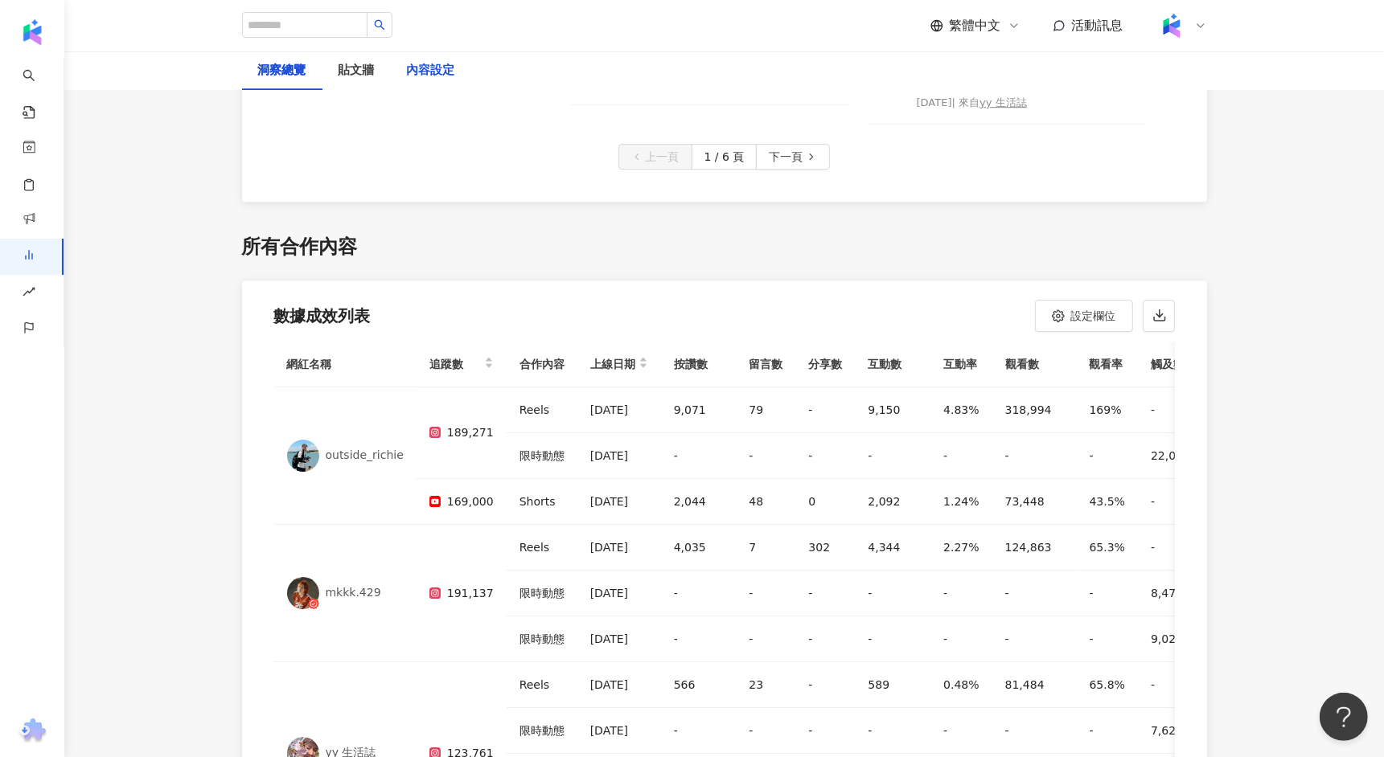
click at [408, 68] on div "內容設定" at bounding box center [431, 70] width 48 height 19
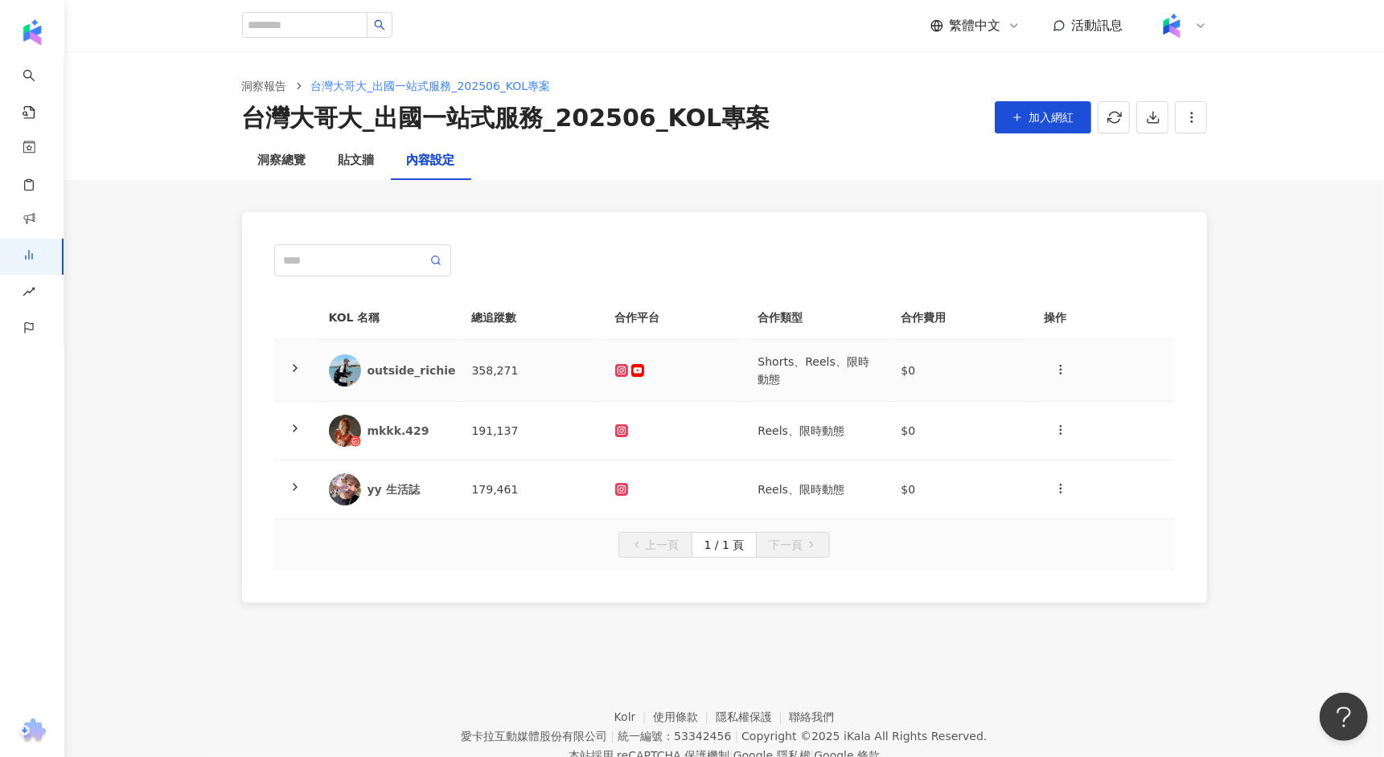
click at [848, 377] on td "Shorts、Reels、限時動態" at bounding box center [816, 371] width 143 height 62
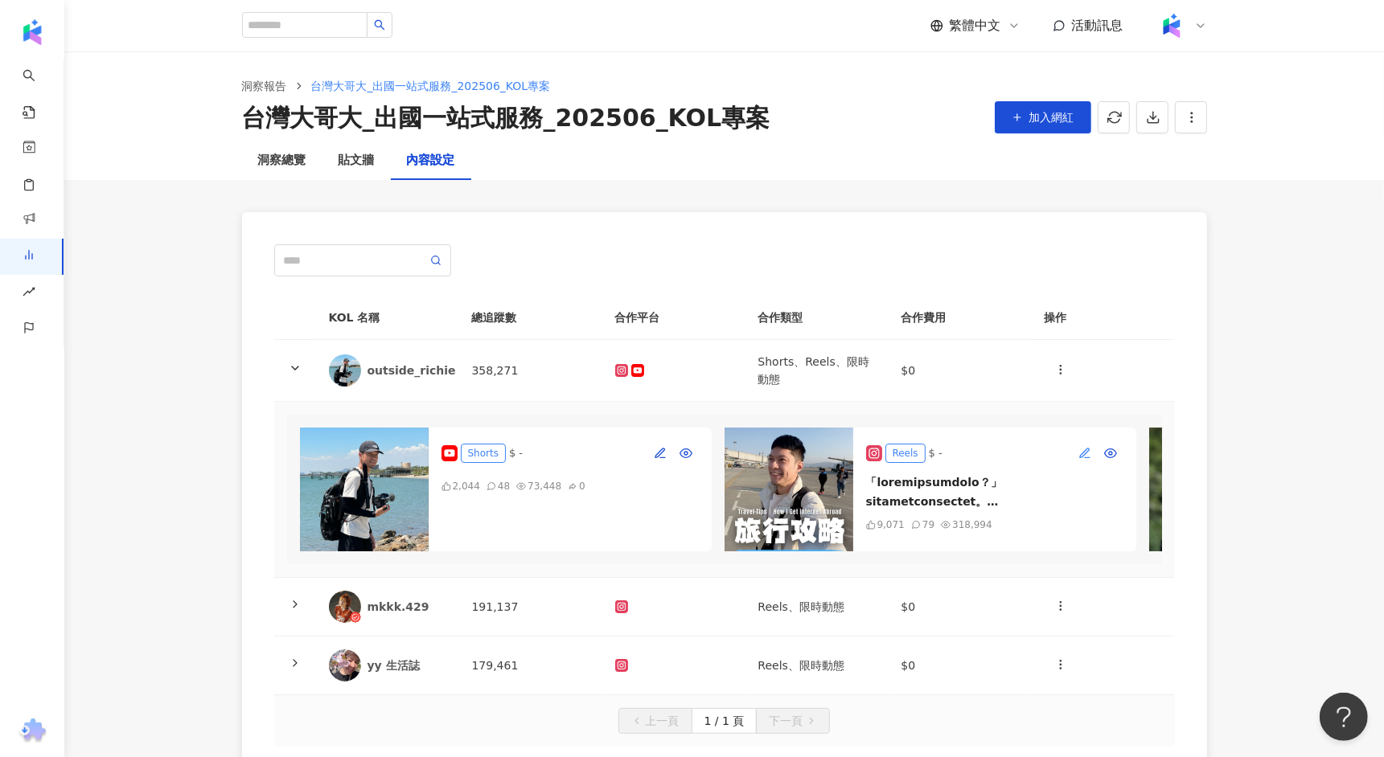
click at [1080, 454] on icon "button" at bounding box center [1084, 453] width 13 height 13
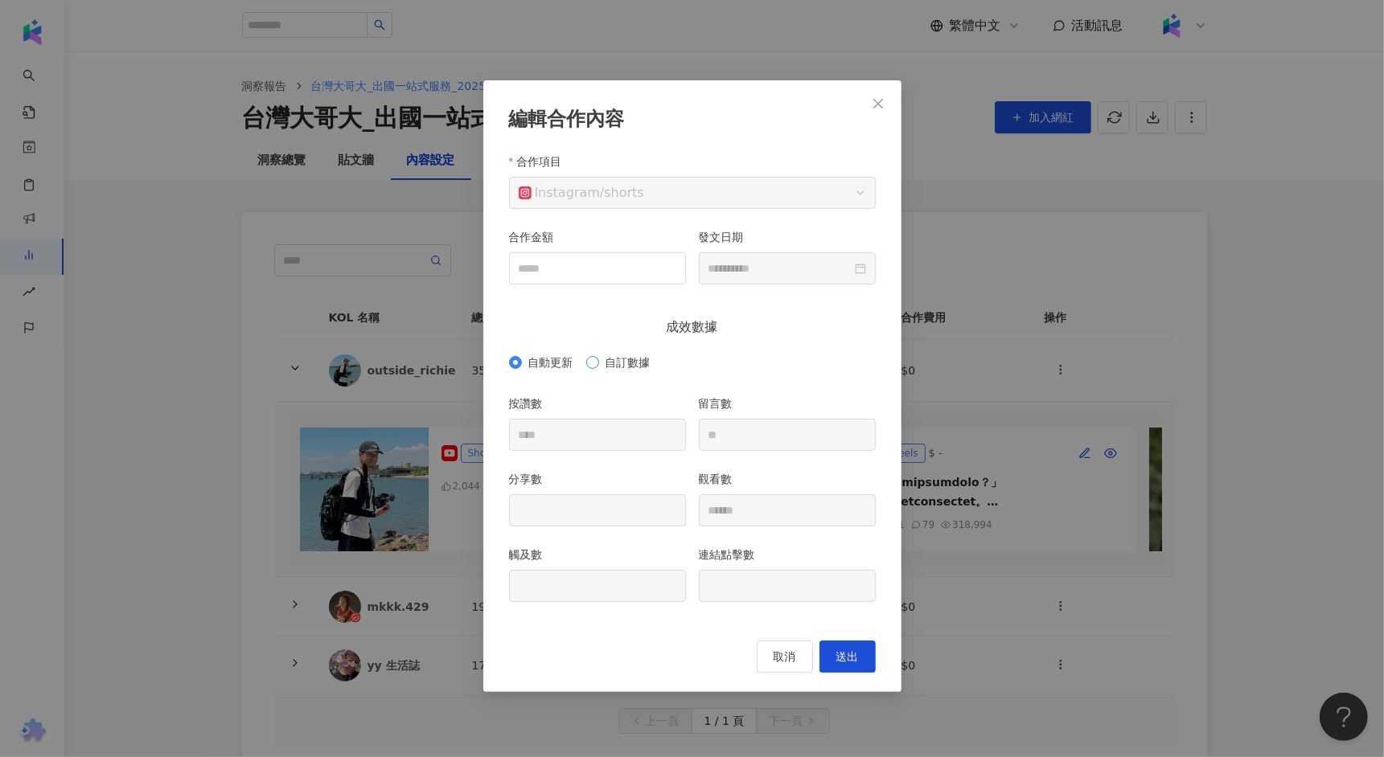
click at [619, 363] on span "自訂數據" at bounding box center [628, 363] width 58 height 18
click at [642, 509] on input "分享數" at bounding box center [597, 510] width 175 height 31
